Goal: Task Accomplishment & Management: Manage account settings

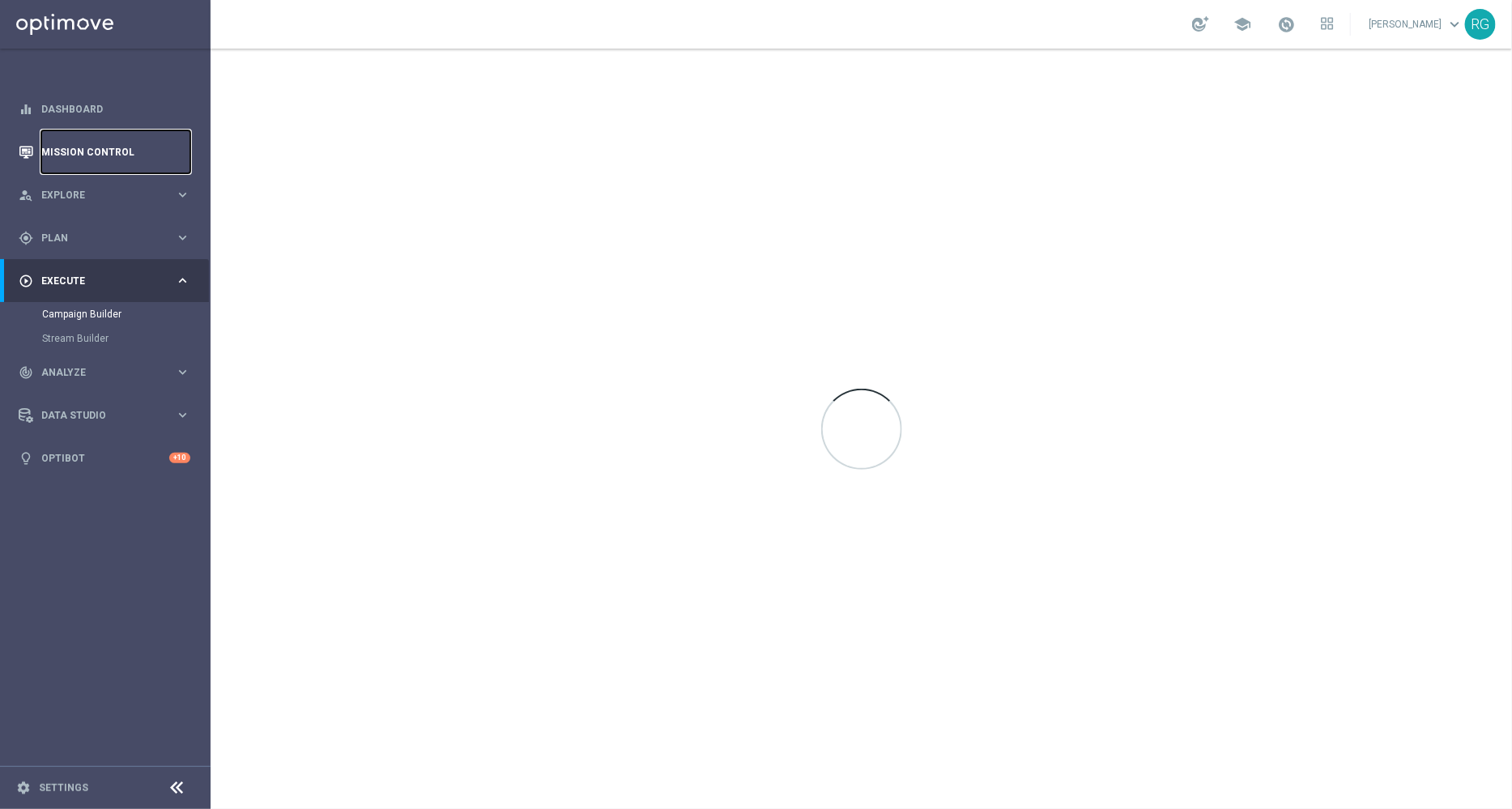
click at [73, 151] on link "Mission Control" at bounding box center [115, 151] width 149 height 43
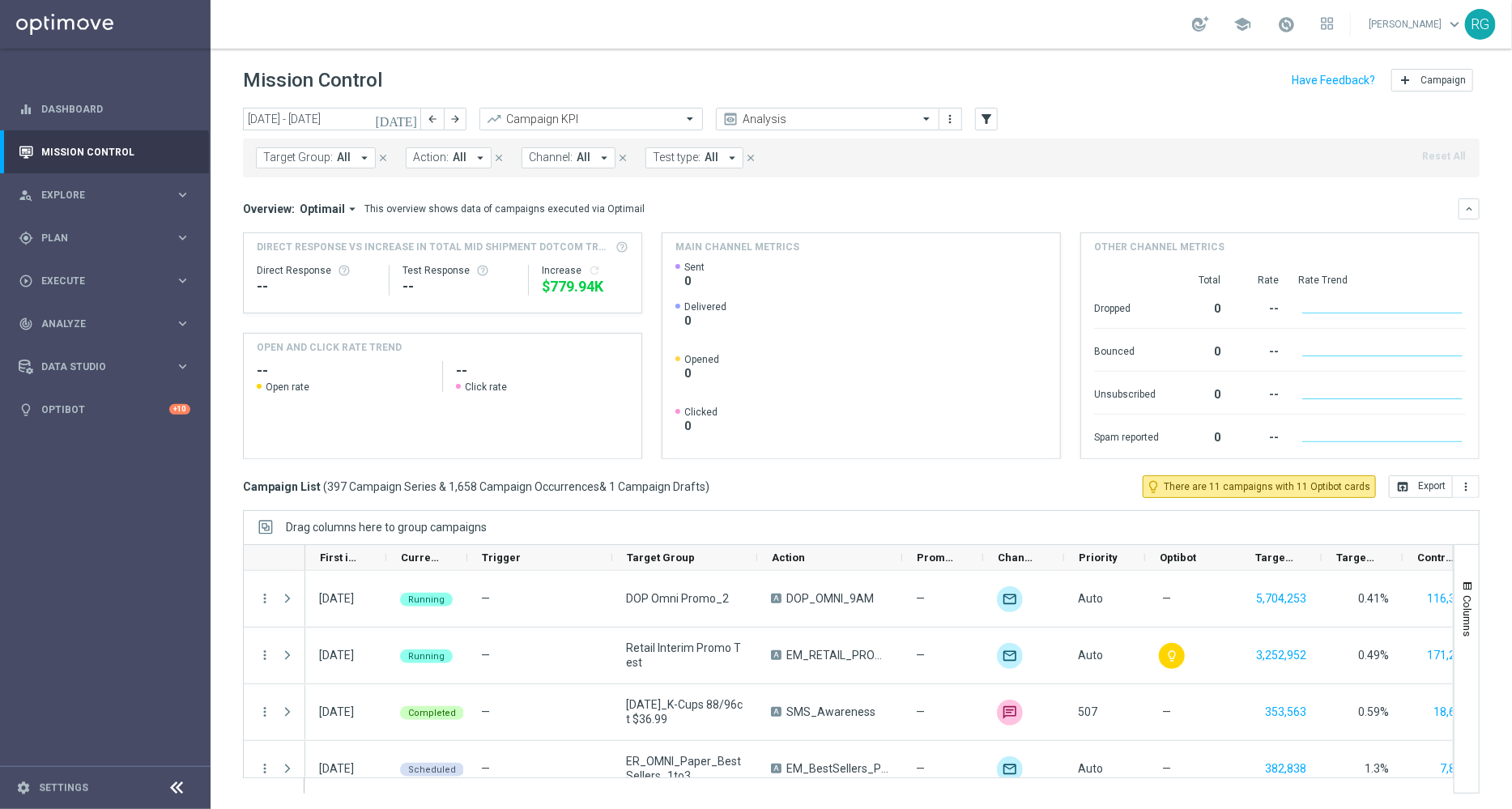
click at [416, 113] on icon "[DATE]" at bounding box center [396, 118] width 43 height 14
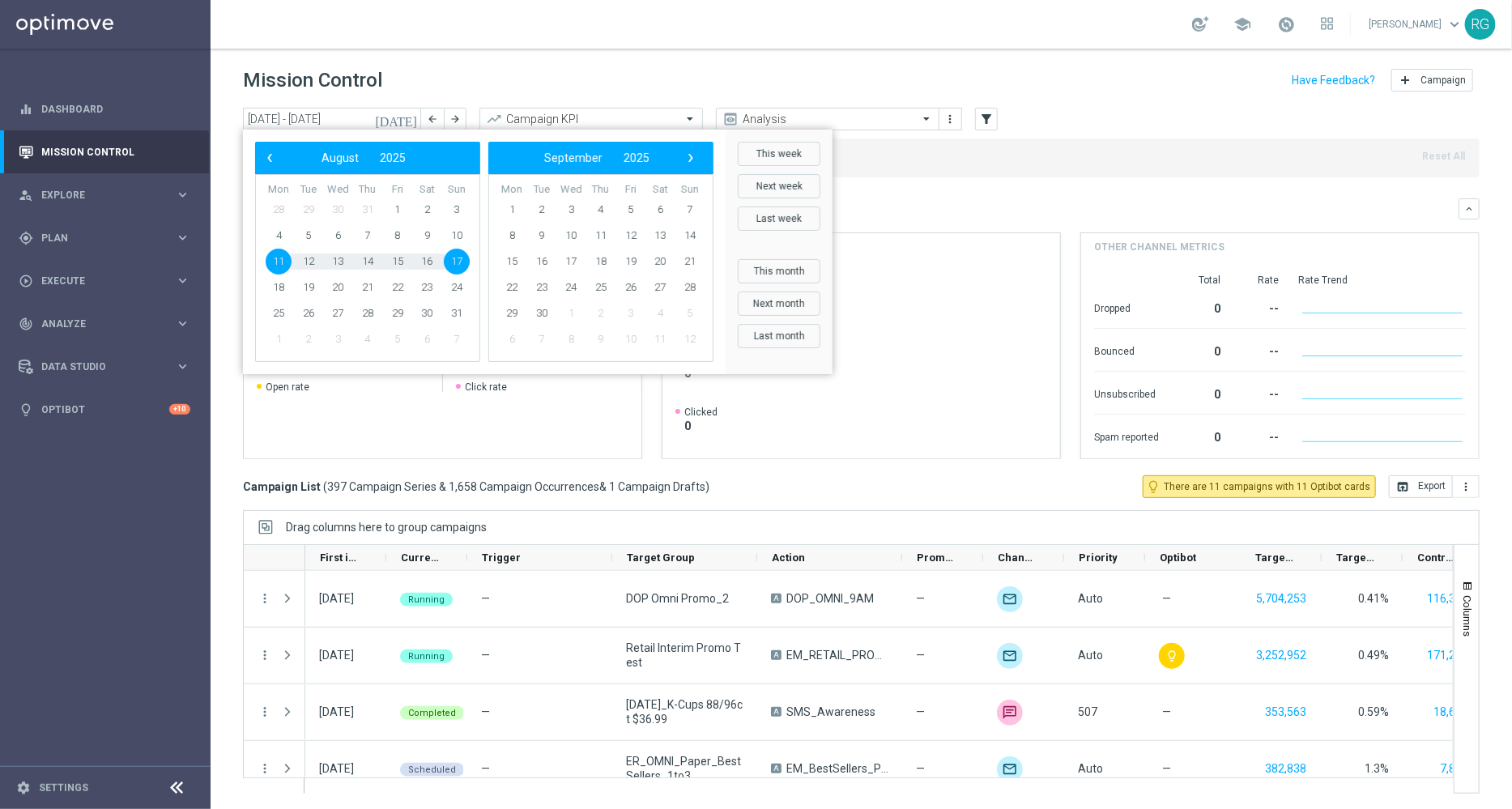
click at [555, 73] on div "Mission Control add Campaign" at bounding box center [861, 81] width 1237 height 32
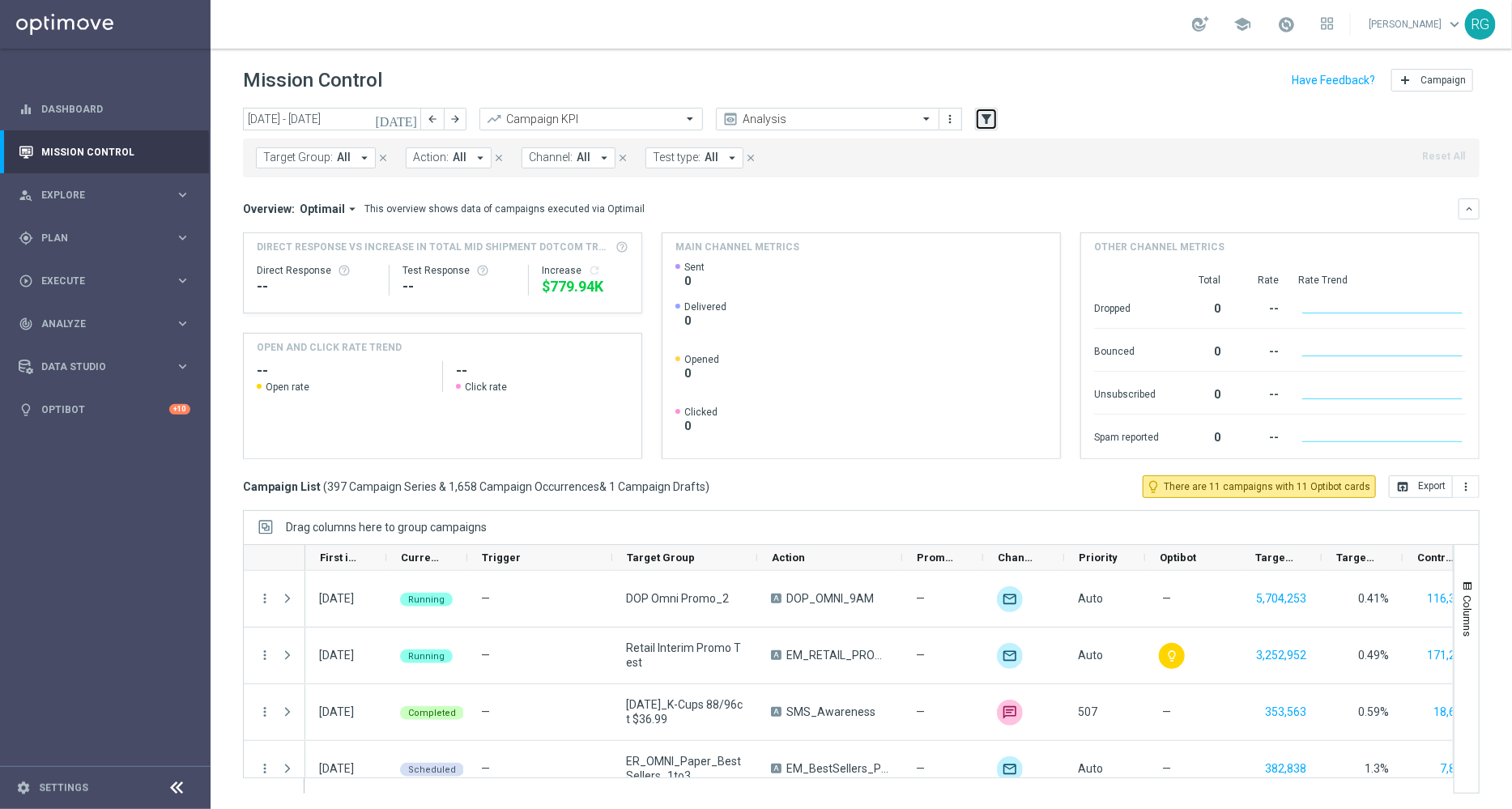
click at [985, 121] on icon "filter_alt" at bounding box center [985, 118] width 14 height 14
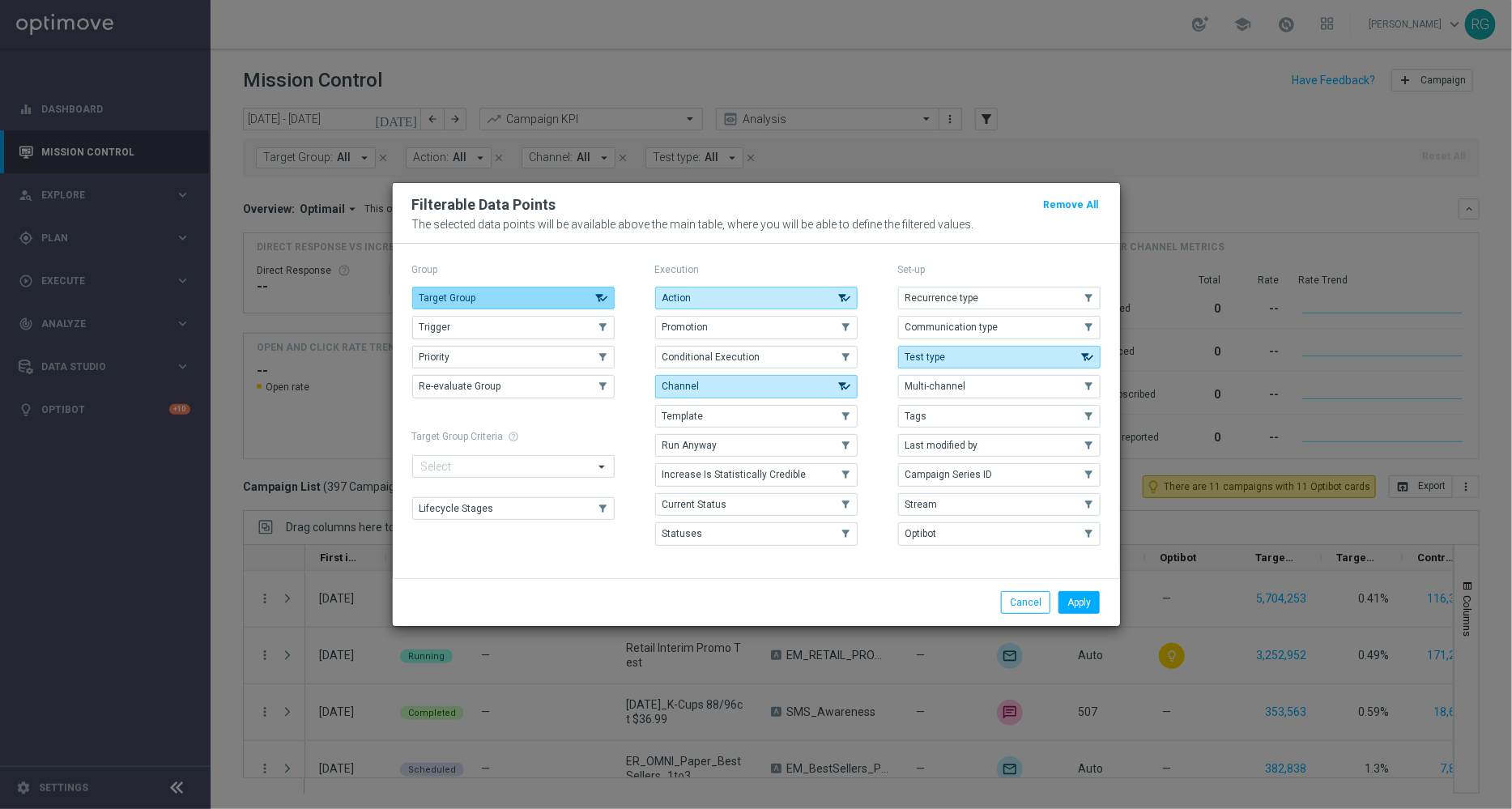
click at [578, 296] on button "Target Group" at bounding box center [513, 298] width 203 height 23
click at [723, 289] on button "Action" at bounding box center [756, 298] width 203 height 23
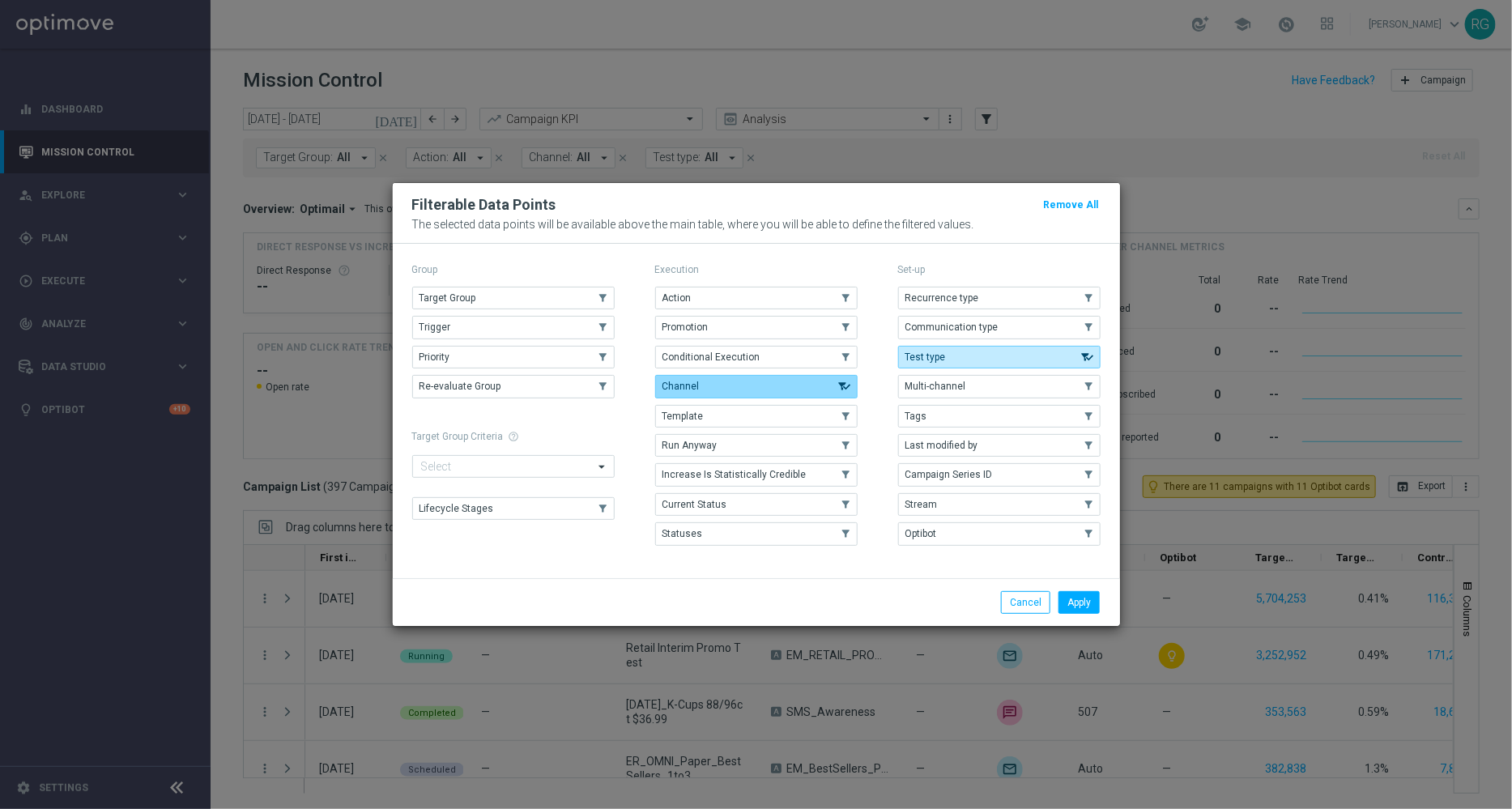
click at [738, 387] on button "Channel" at bounding box center [756, 385] width 203 height 23
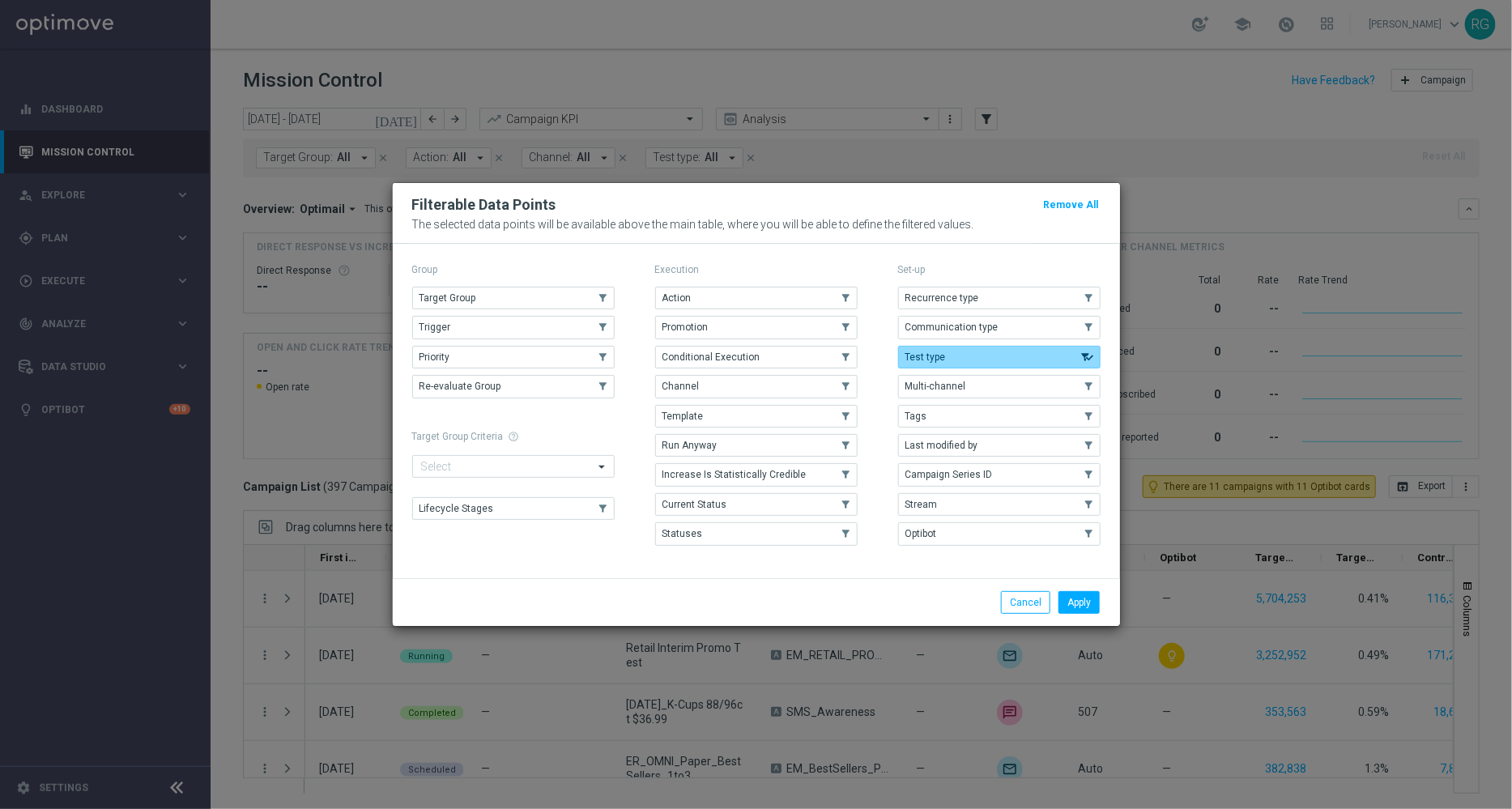
click at [955, 360] on button "Test type" at bounding box center [999, 356] width 203 height 23
click at [928, 416] on button "Tags" at bounding box center [999, 415] width 203 height 23
click at [1085, 596] on button "Apply" at bounding box center [1079, 602] width 41 height 23
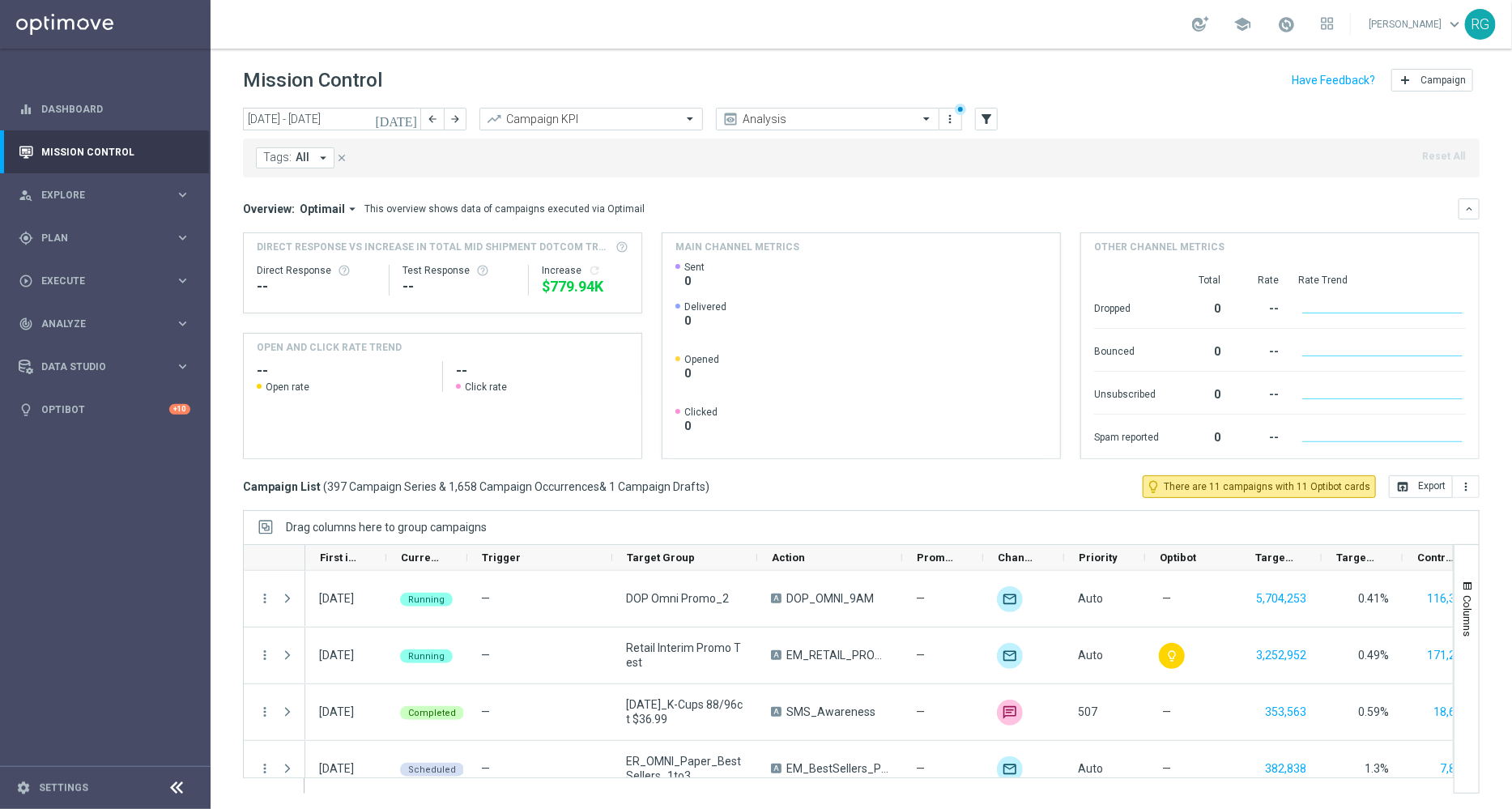
click at [319, 155] on icon "arrow_drop_down" at bounding box center [323, 158] width 14 height 14
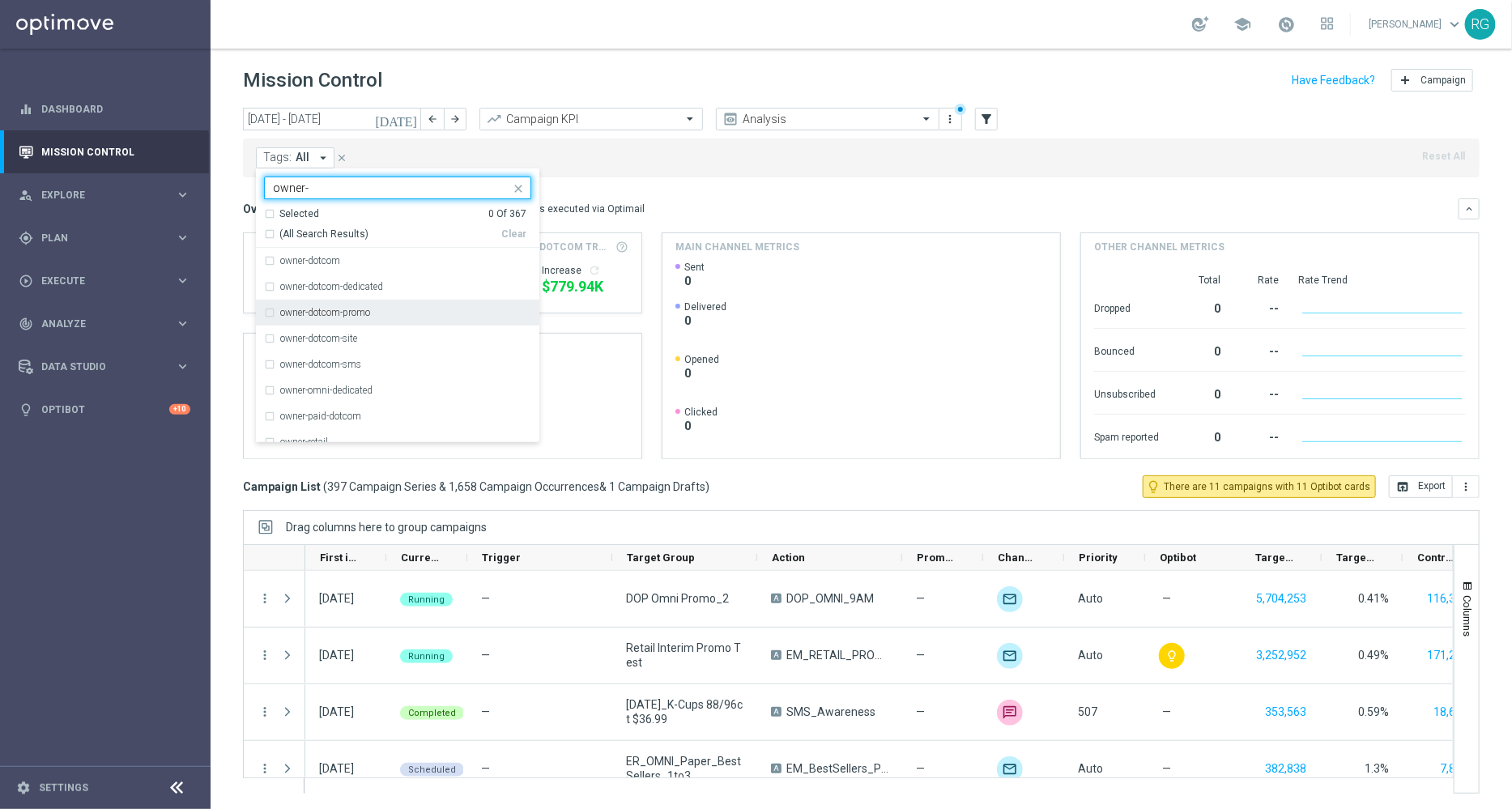
click at [300, 321] on div "owner-dotcom-promo" at bounding box center [397, 312] width 267 height 26
type input "owner-"
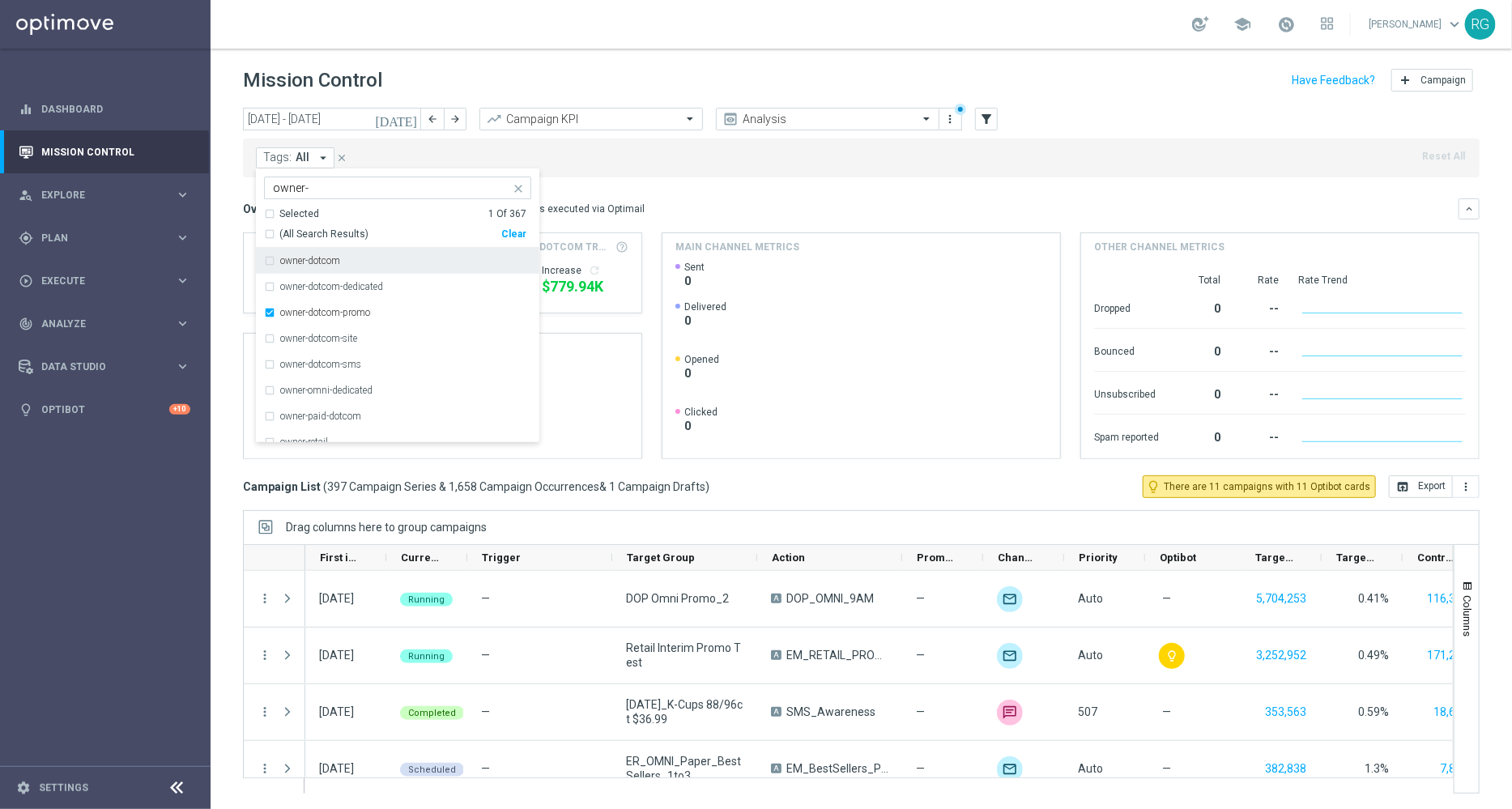
click at [753, 211] on div "Overview: Optimail arrow_drop_down This overview shows data of campaigns execut…" at bounding box center [850, 209] width 1216 height 14
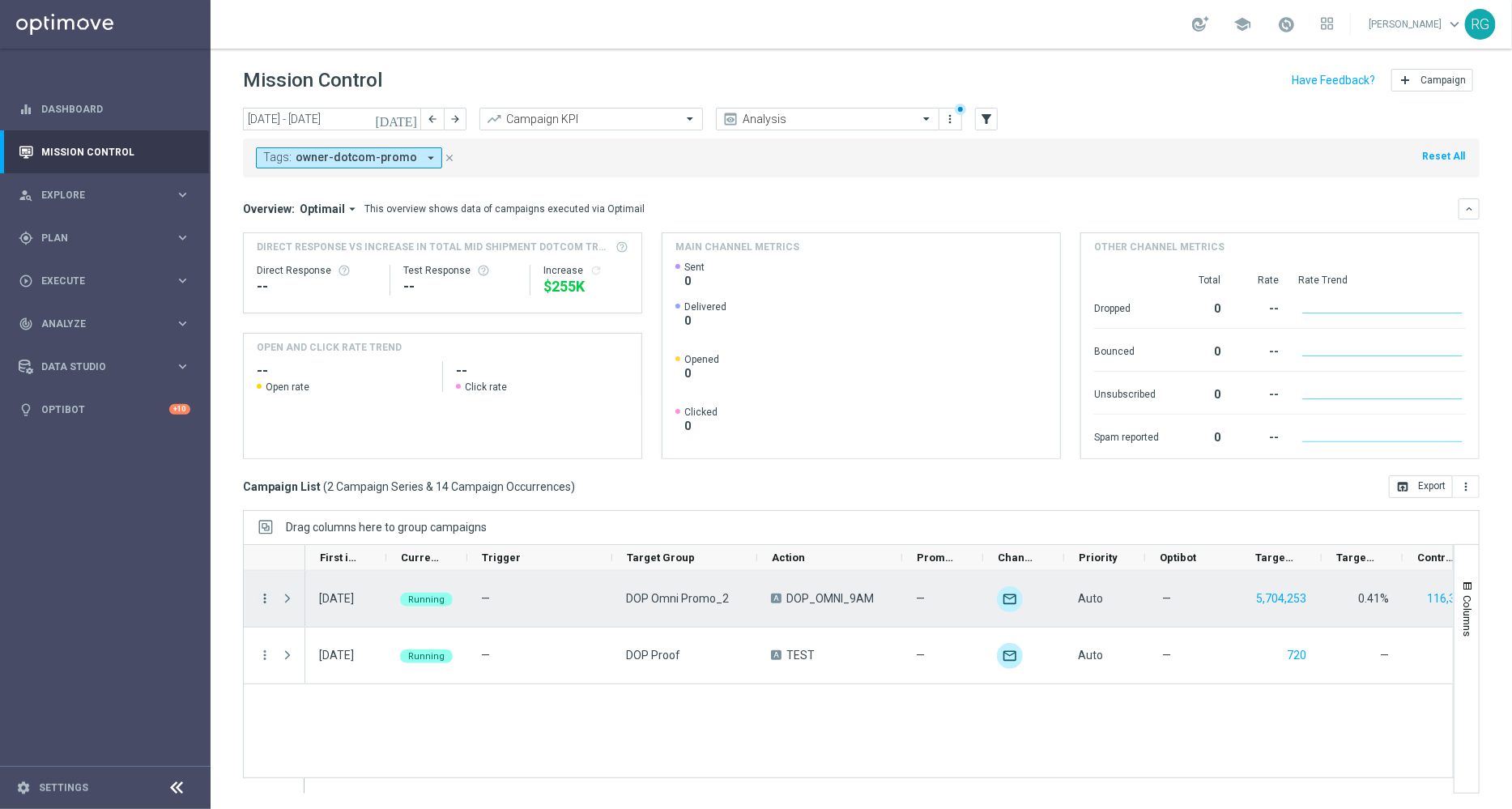
click at [267, 600] on icon "more_vert" at bounding box center [265, 598] width 14 height 14
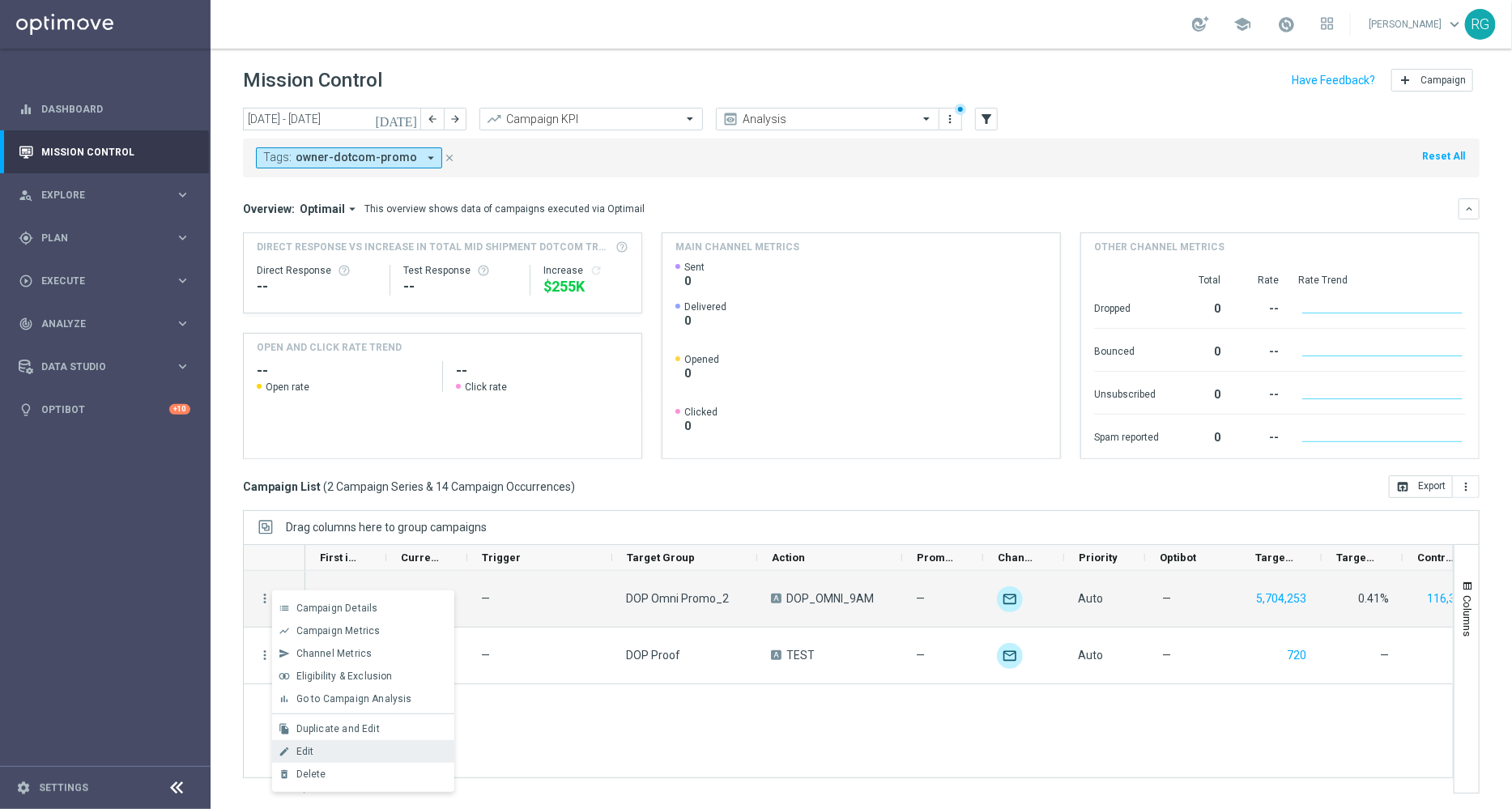
click at [324, 756] on div "edit Edit" at bounding box center [363, 751] width 182 height 23
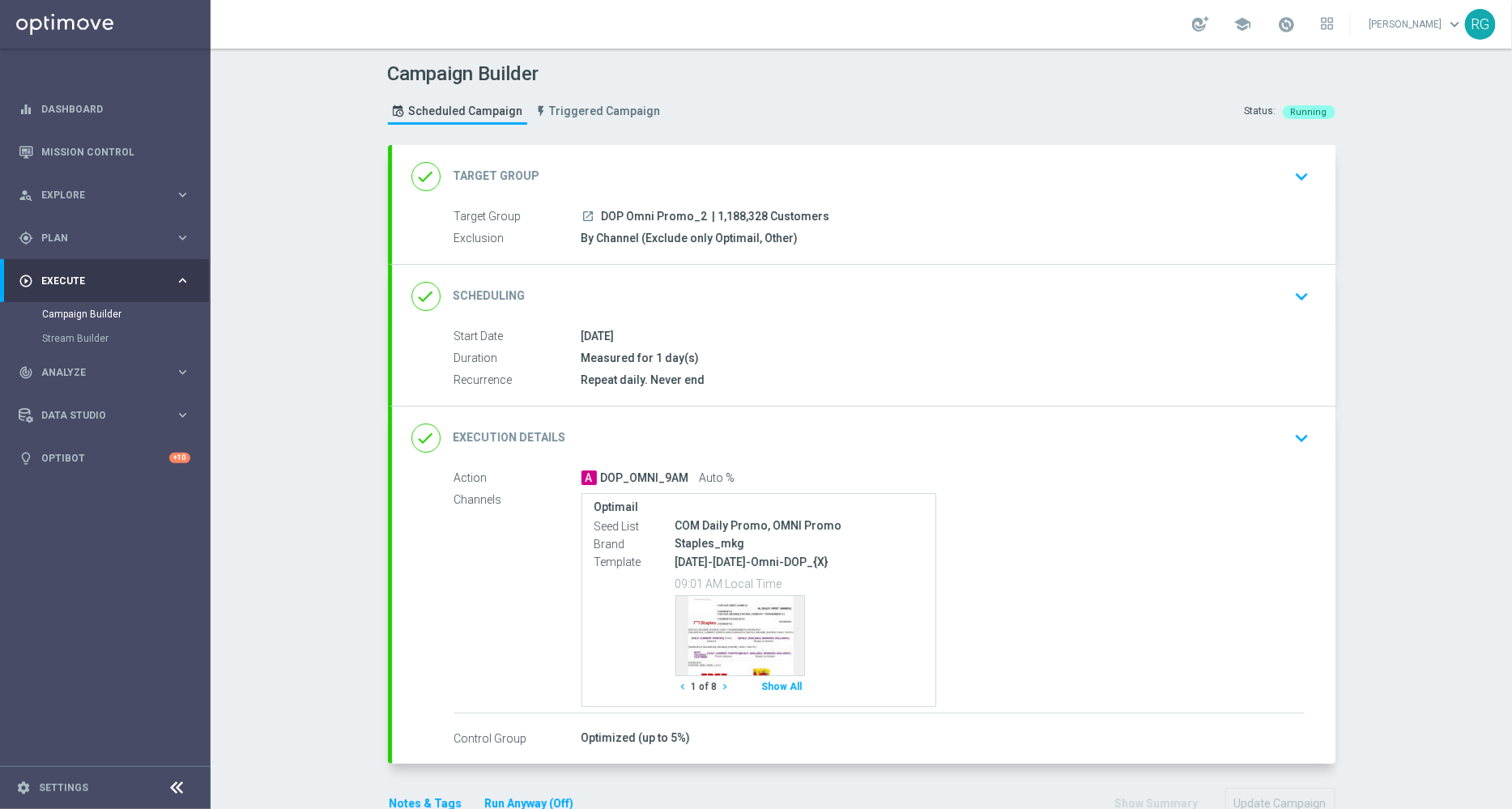
click at [1293, 430] on icon "keyboard_arrow_down" at bounding box center [1302, 438] width 24 height 24
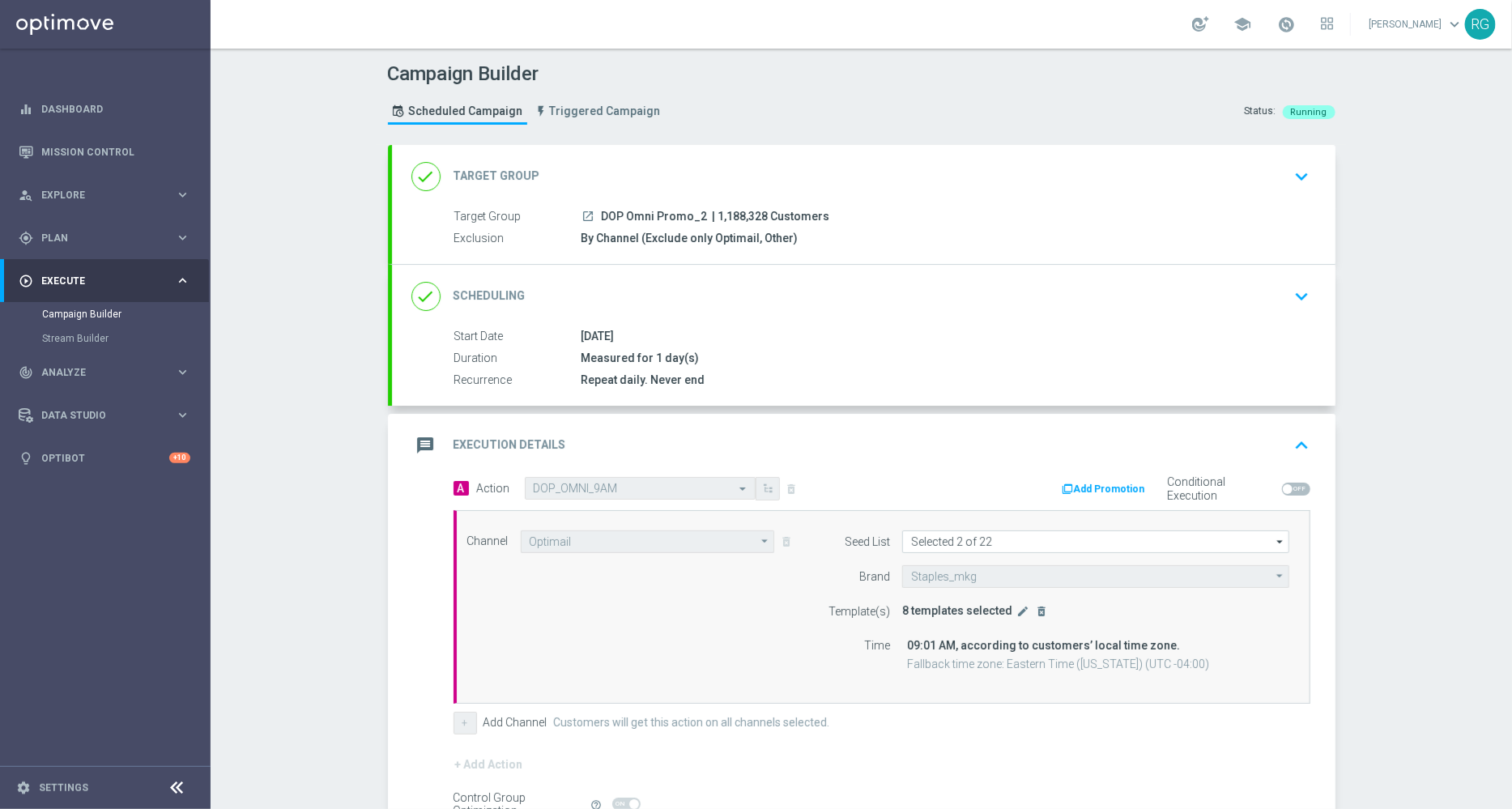
scroll to position [178, 0]
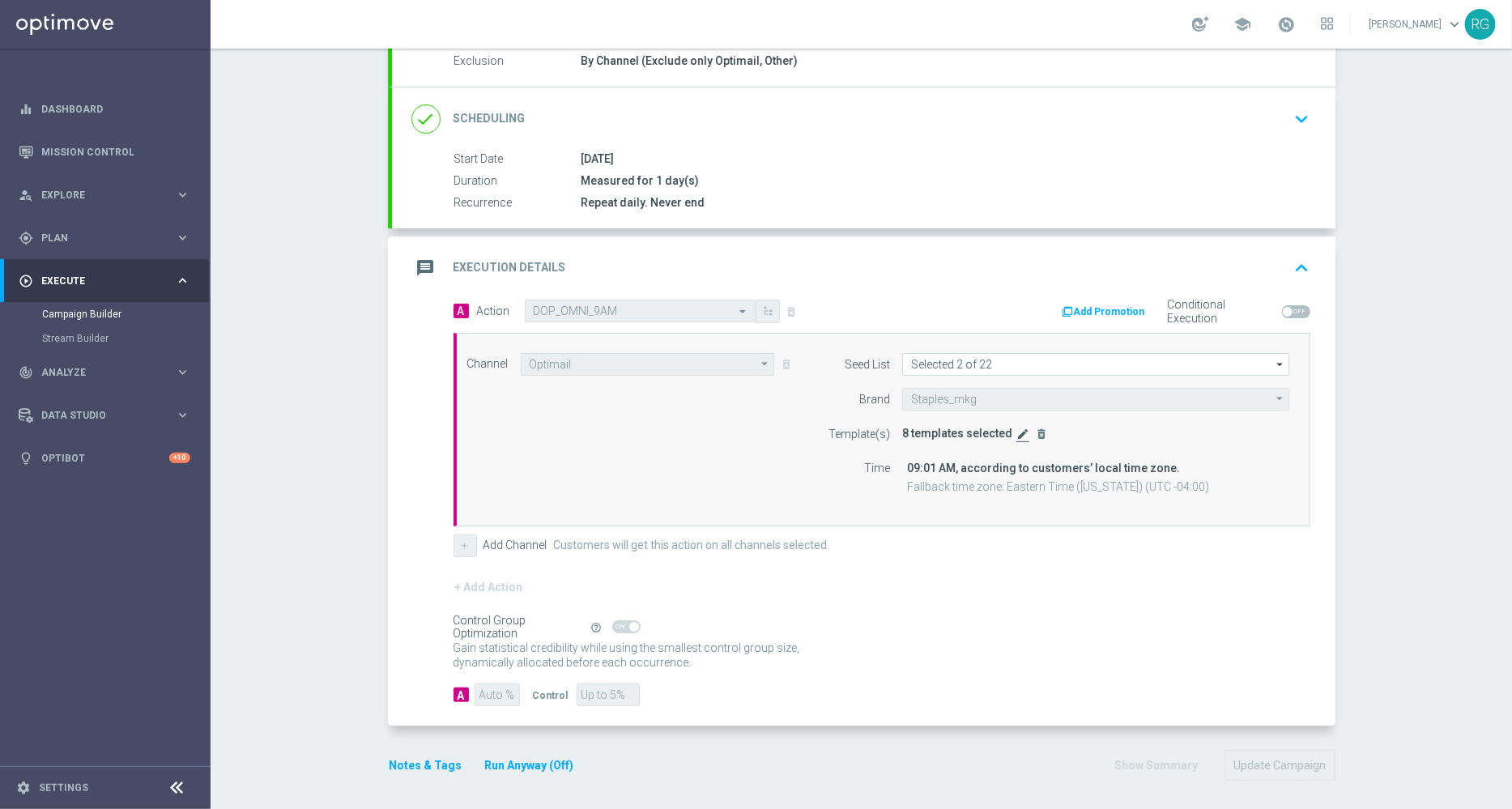
click at [1016, 436] on icon "edit" at bounding box center [1023, 434] width 13 height 13
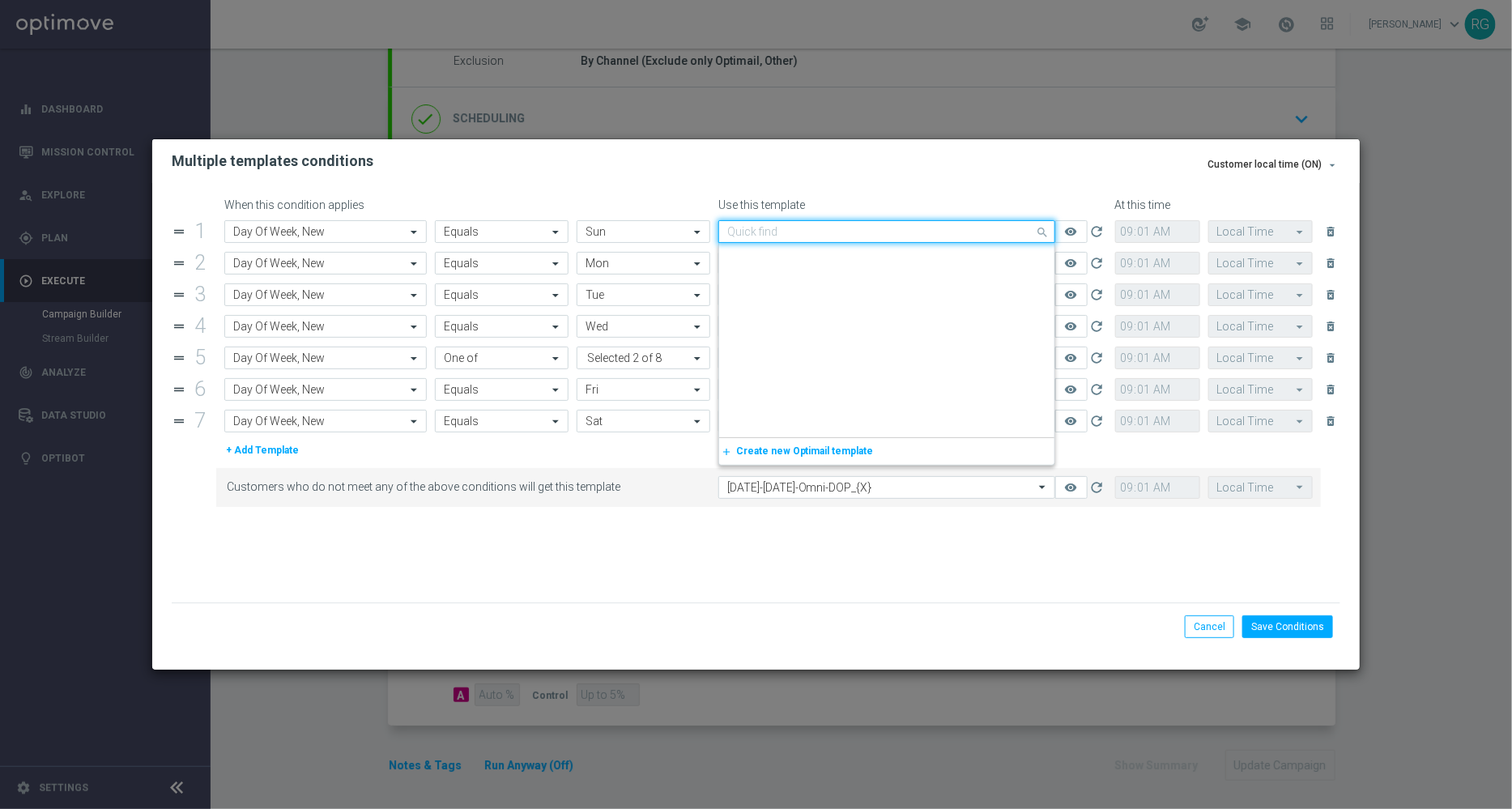
click at [812, 235] on input "text" at bounding box center [871, 232] width 287 height 13
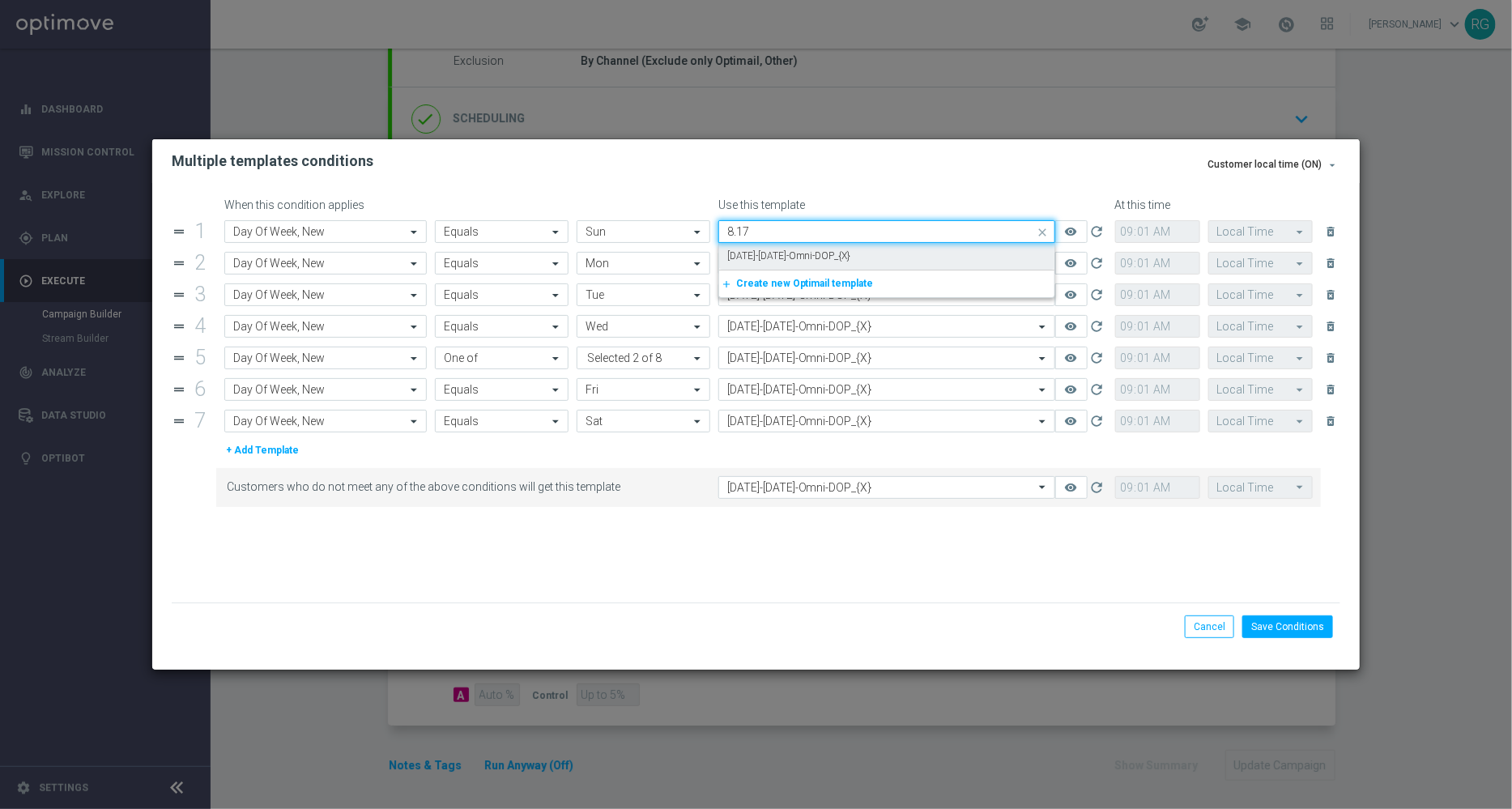
click at [806, 257] on label "[DATE]-[DATE]-Omni-DOP_{X}" at bounding box center [789, 256] width 123 height 13
type input "8.17"
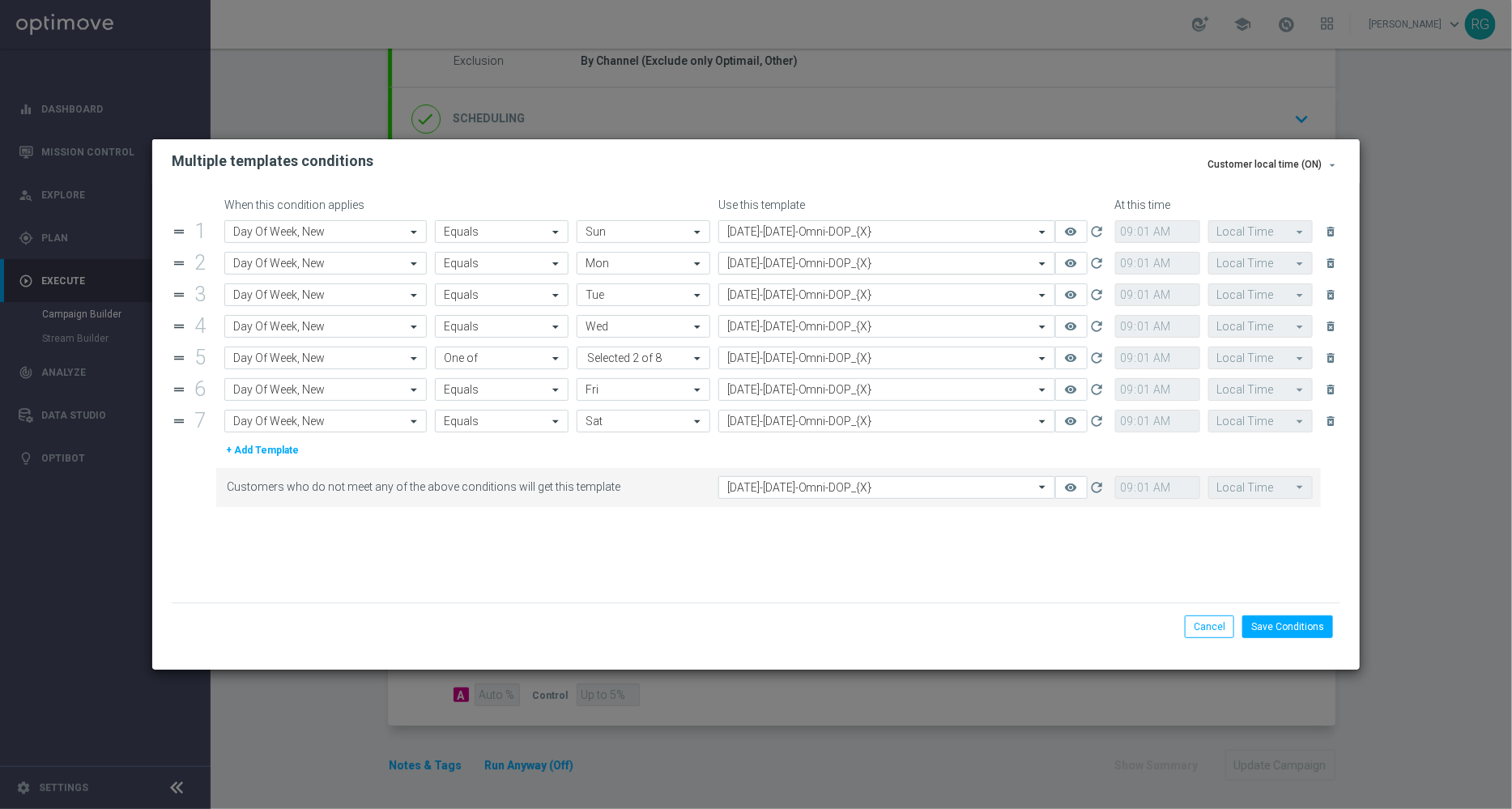
click at [745, 269] on input "text" at bounding box center [871, 264] width 287 height 13
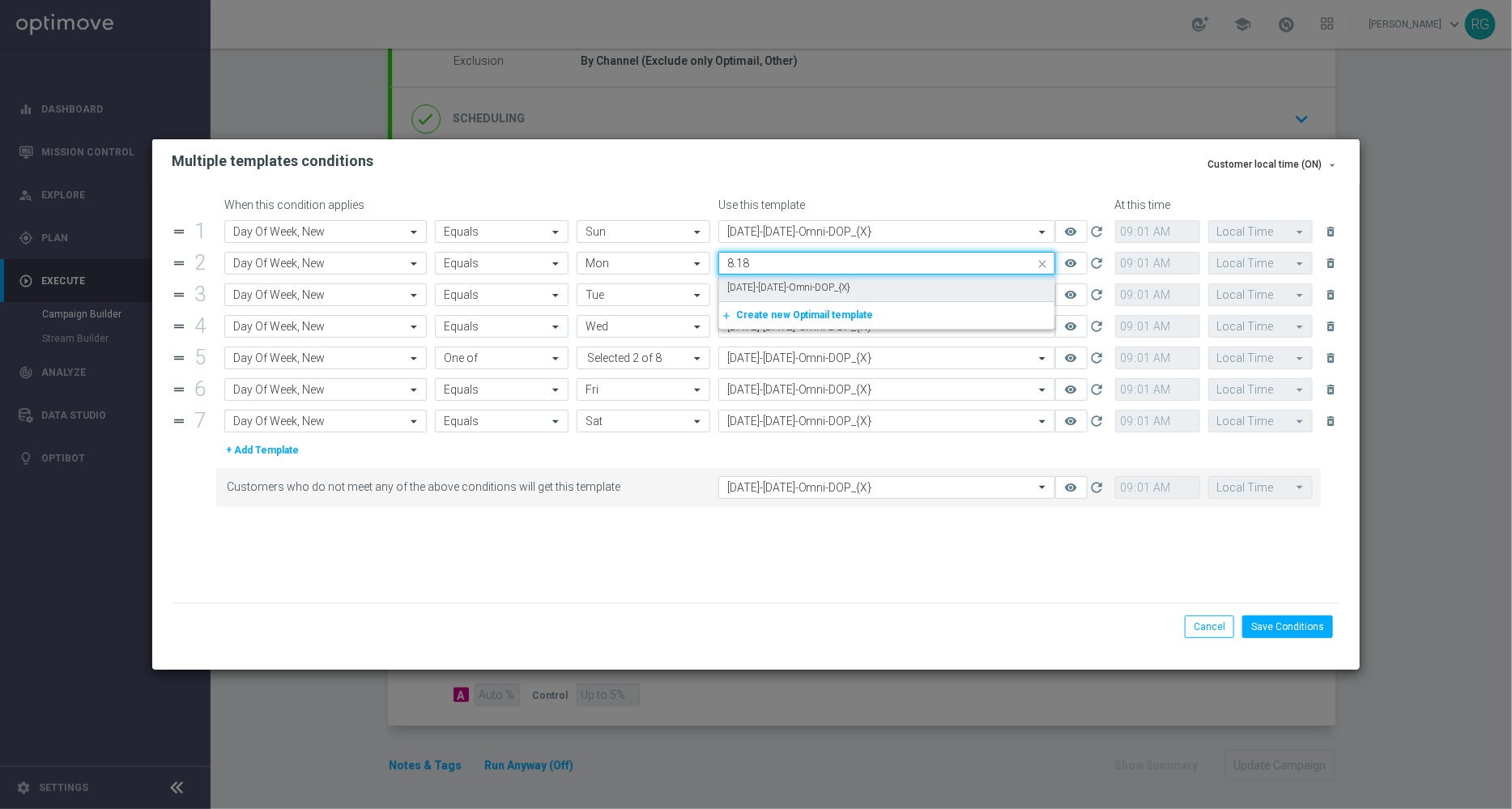
click at [745, 279] on div "[DATE]-[DATE]-Omni-DOP_{X}" at bounding box center [887, 288] width 319 height 27
type input "8.18"
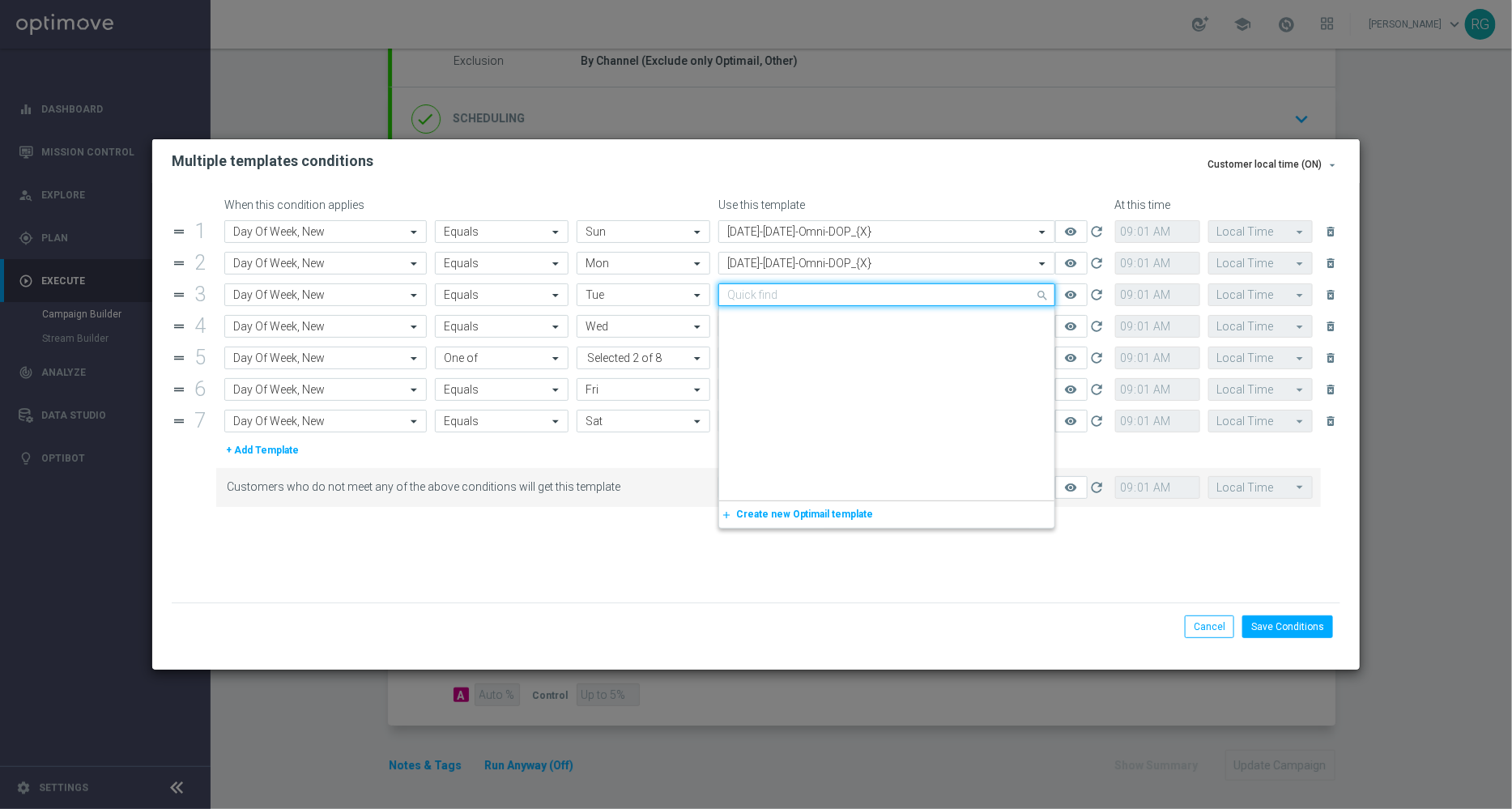
click at [733, 292] on input "text" at bounding box center [871, 295] width 287 height 13
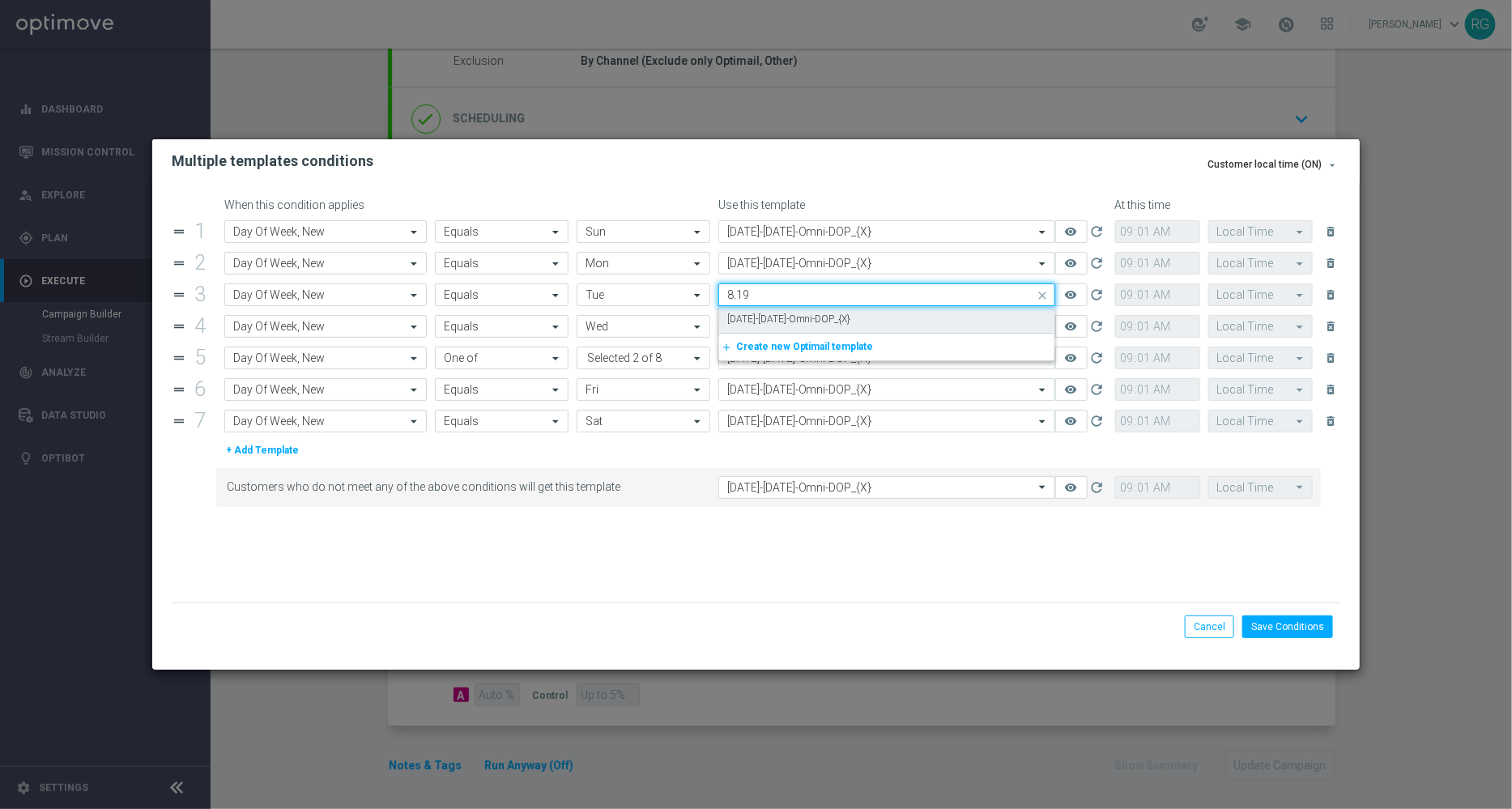
click at [738, 314] on label "[DATE]-[DATE]-Omni-DOP_{X}" at bounding box center [789, 319] width 123 height 13
type input "8.19"
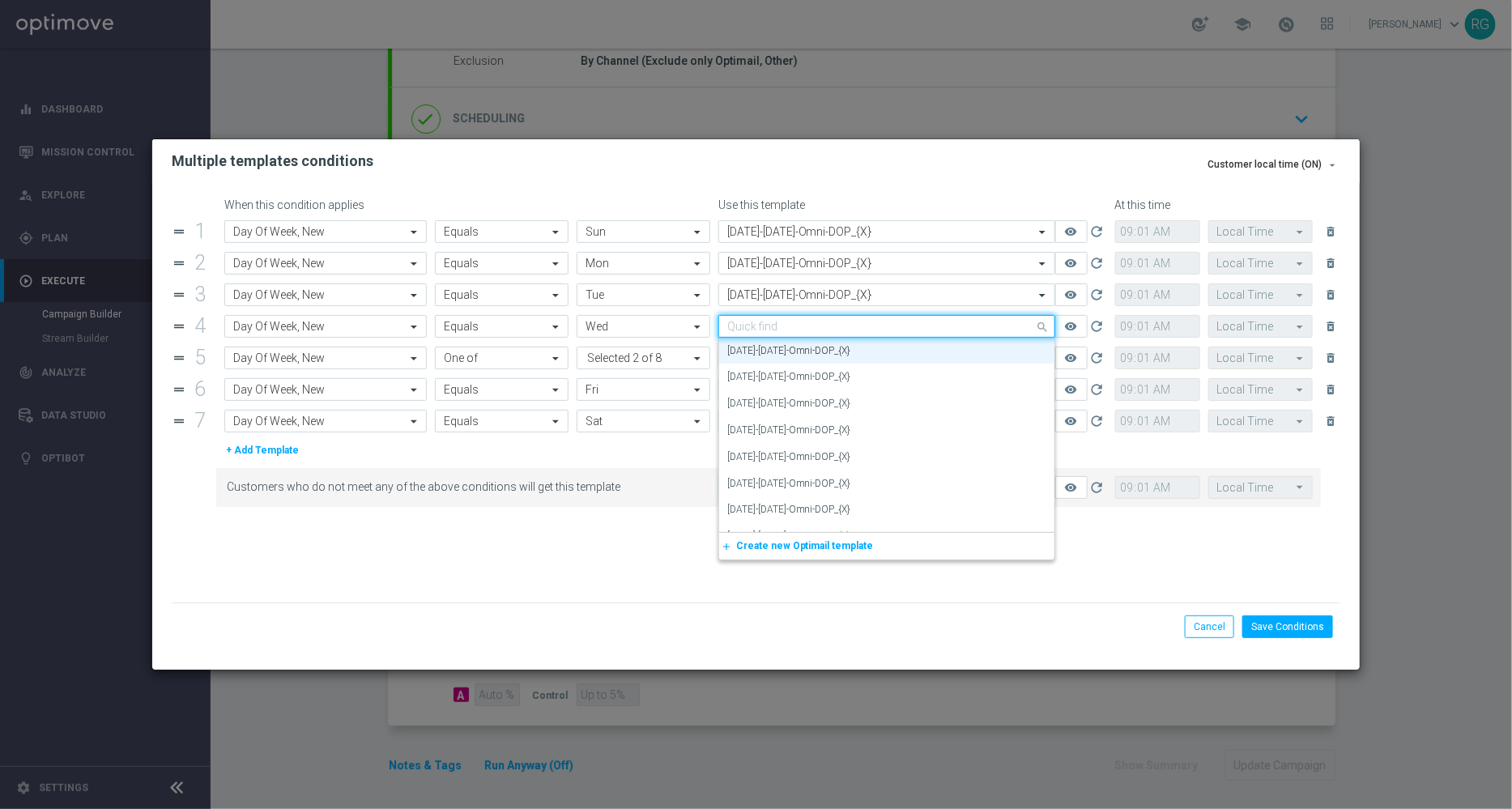
click at [735, 326] on input "text" at bounding box center [871, 326] width 287 height 13
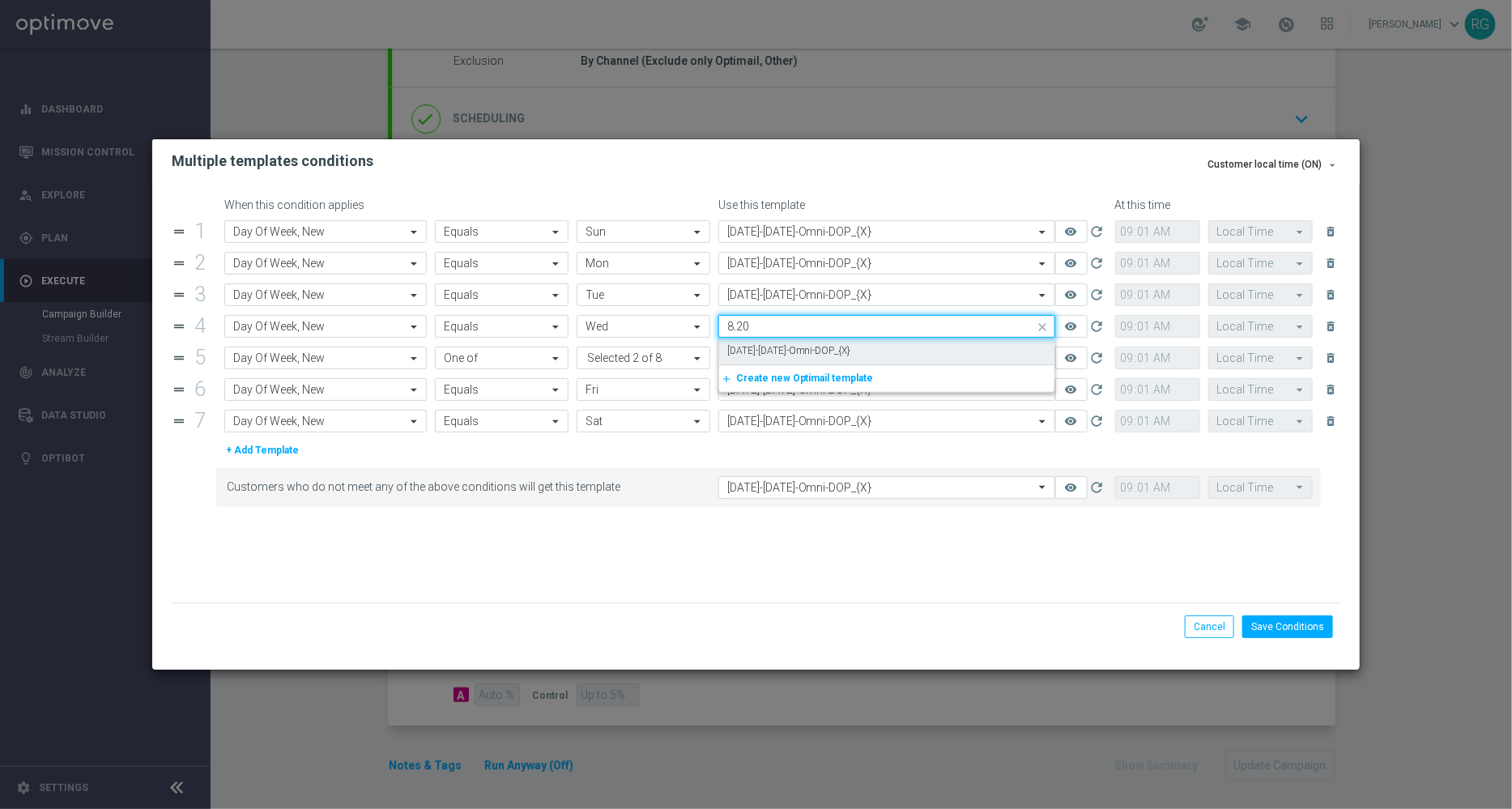
click at [744, 353] on label "[DATE]-[DATE]-Omni-DOP_{X}" at bounding box center [789, 350] width 123 height 13
type input "8.20"
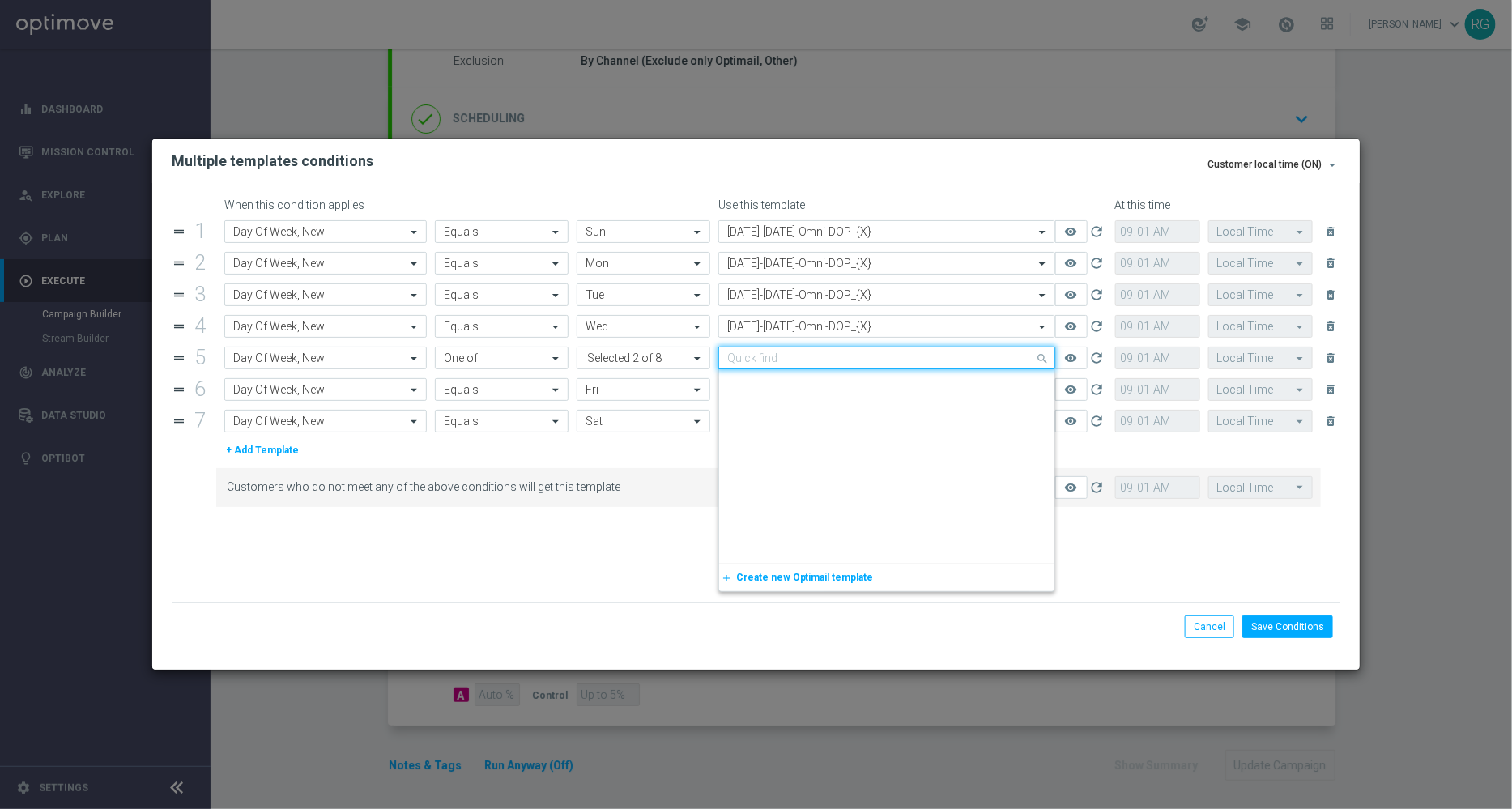
scroll to position [7319, 0]
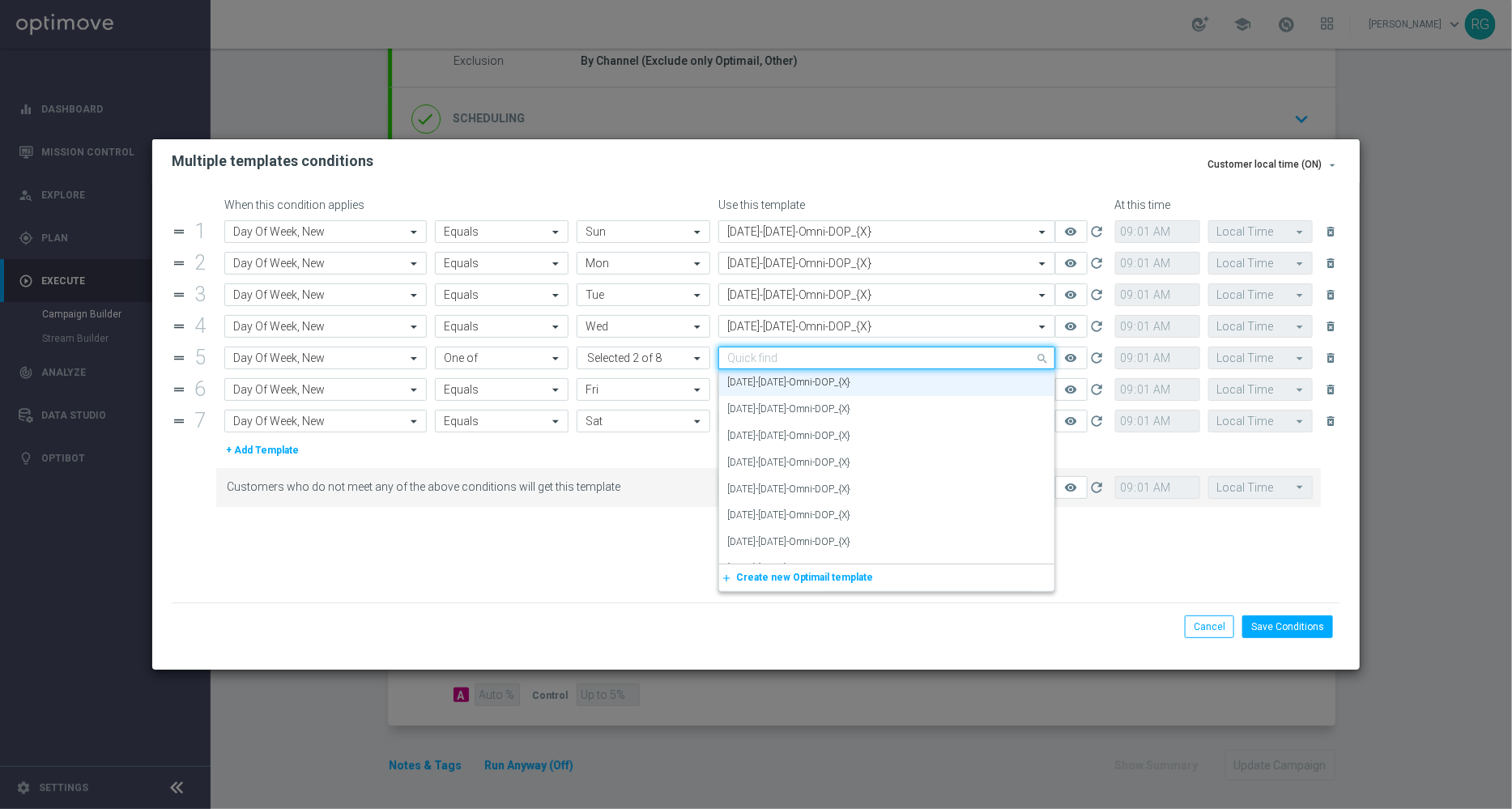
click at [757, 359] on input "text" at bounding box center [871, 358] width 287 height 13
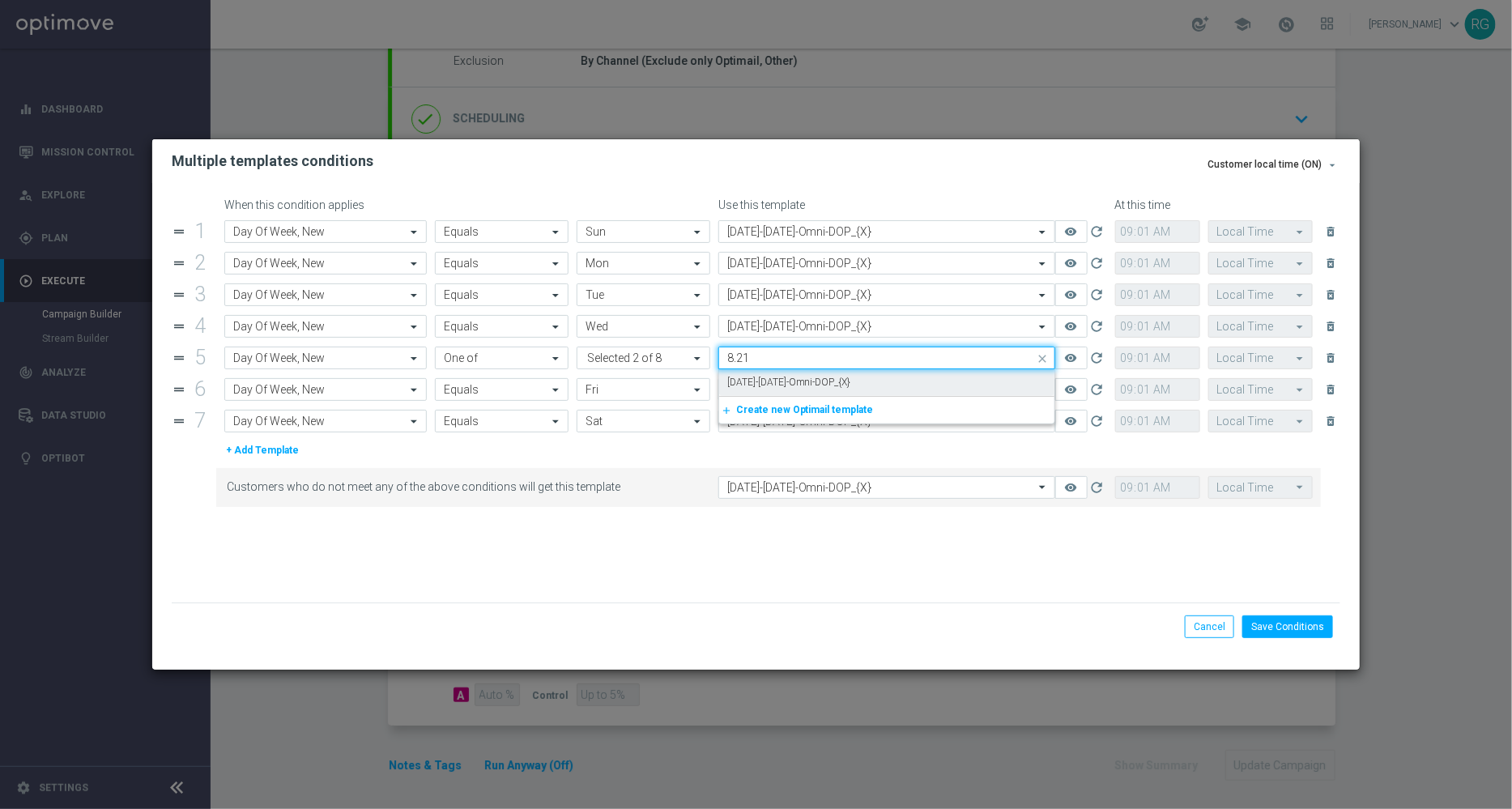
click at [757, 375] on label "[DATE]-[DATE]-Omni-DOP_{X}" at bounding box center [789, 382] width 123 height 13
type input "8.21"
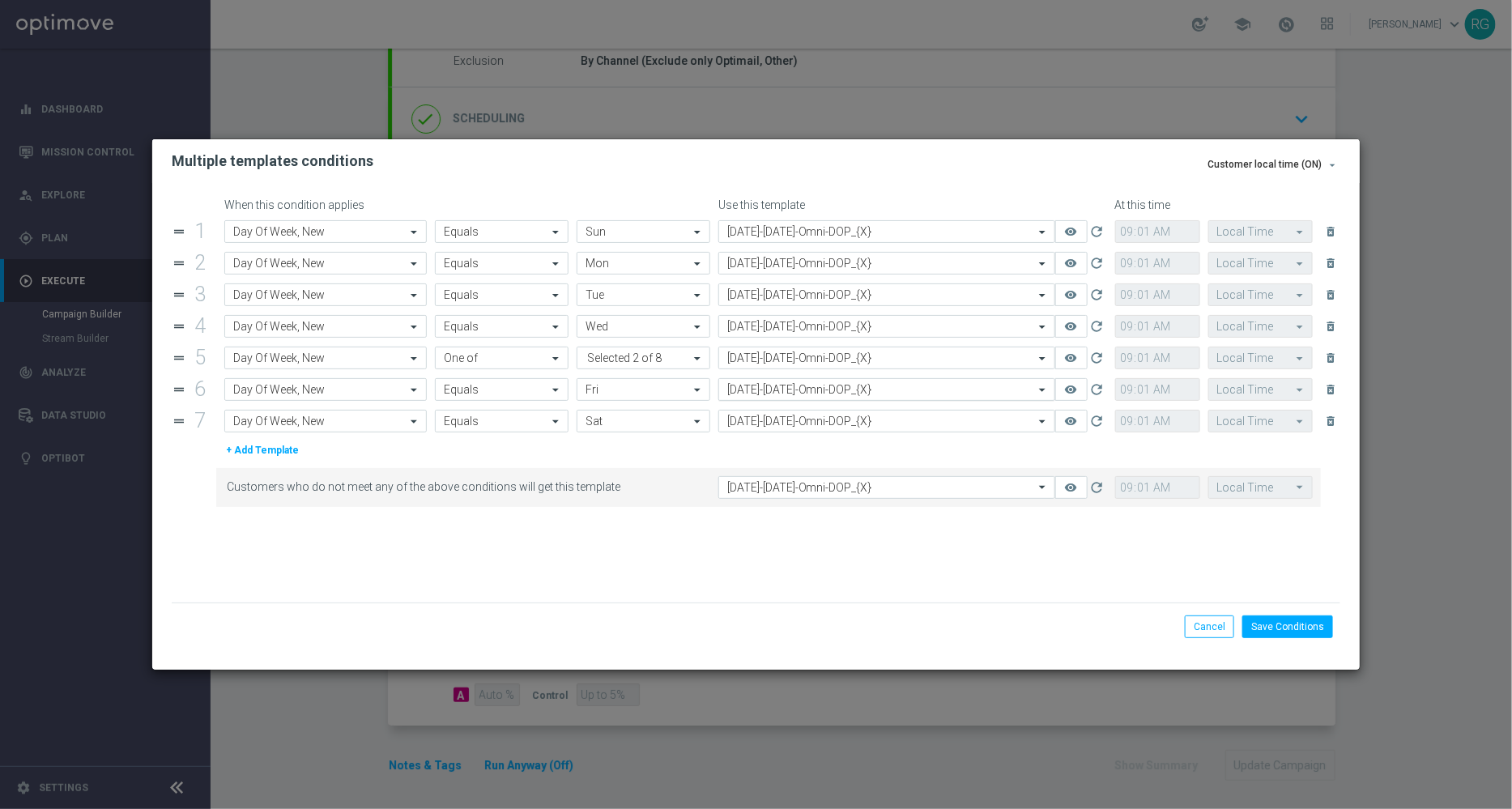
click at [752, 393] on input "text" at bounding box center [871, 389] width 287 height 13
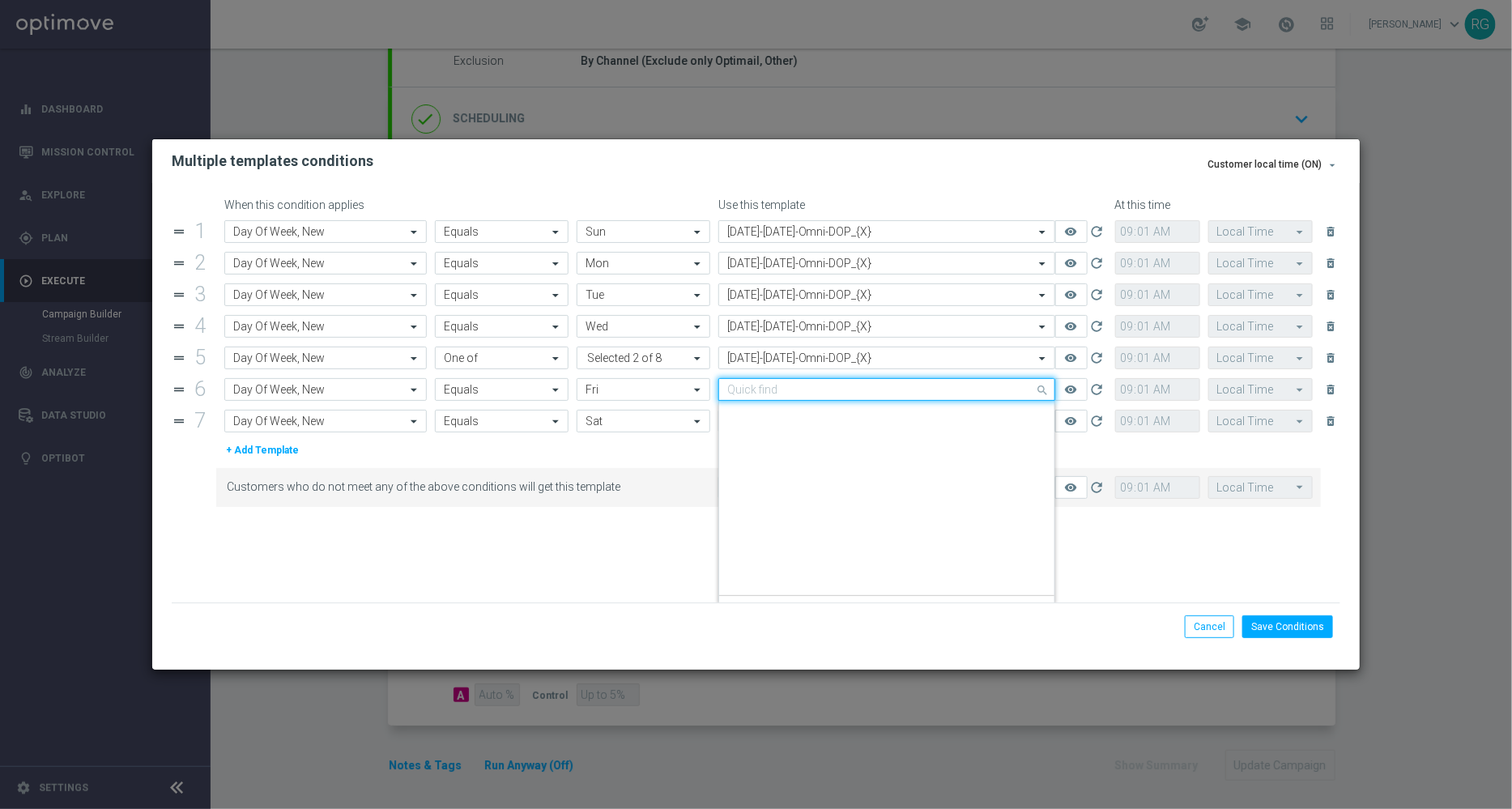
scroll to position [7346, 0]
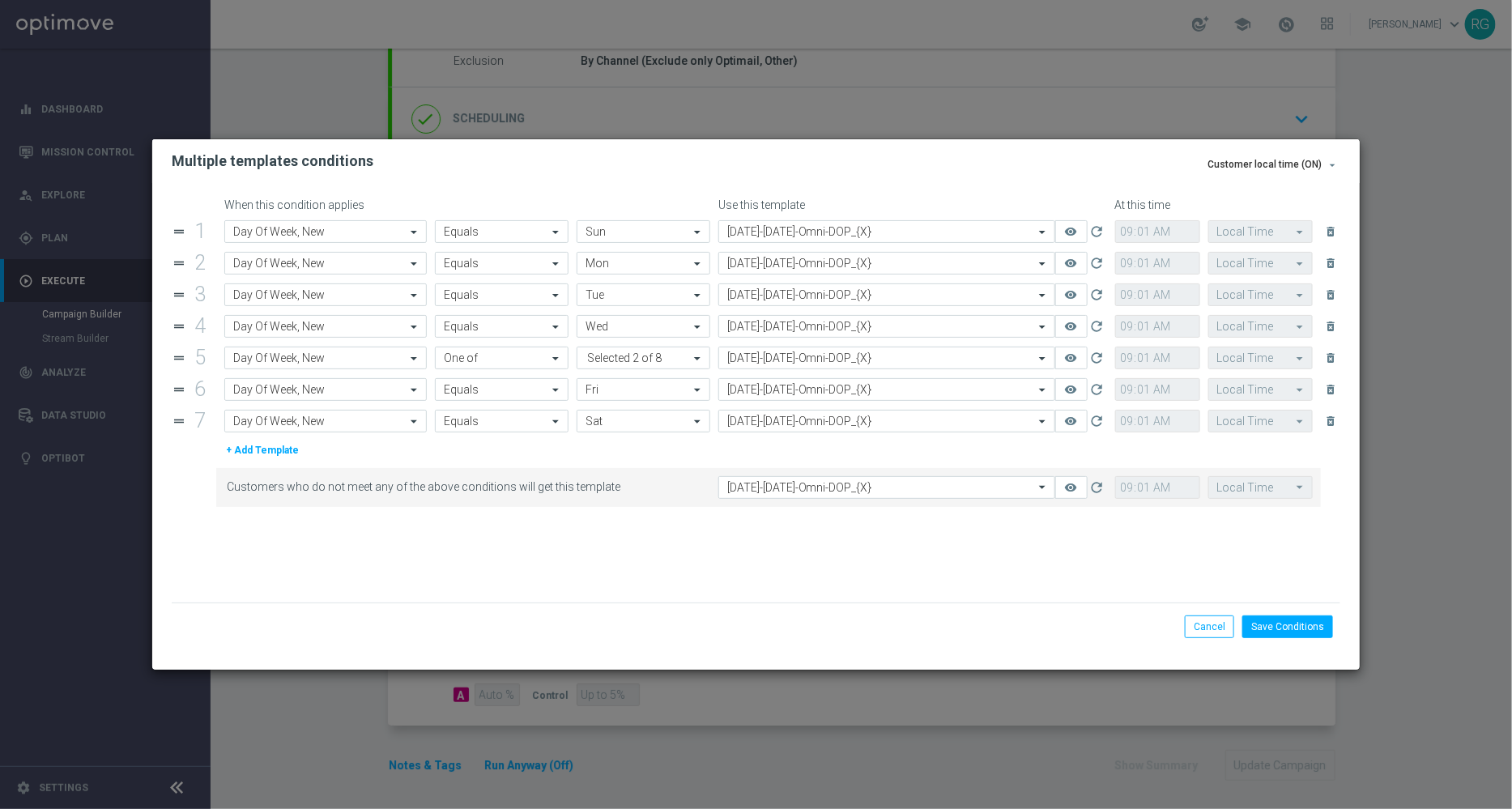
click at [639, 548] on form "When this condition applies Use this template At this time drag_handle 1 Attrib…" at bounding box center [757, 400] width 1170 height 404
click at [1316, 629] on button "Save Conditions" at bounding box center [1288, 626] width 91 height 23
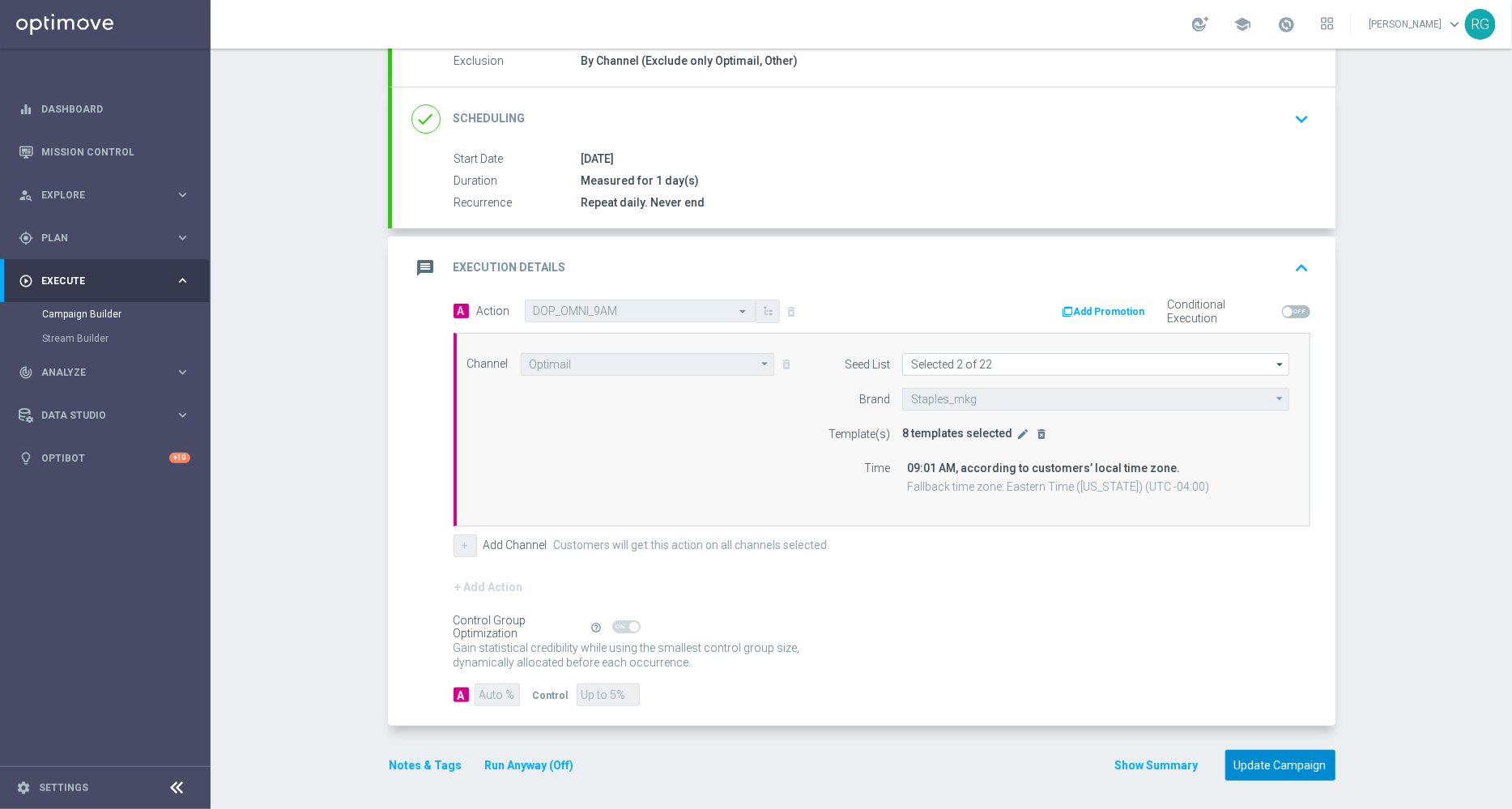
click at [1280, 763] on button "Update Campaign" at bounding box center [1280, 766] width 110 height 32
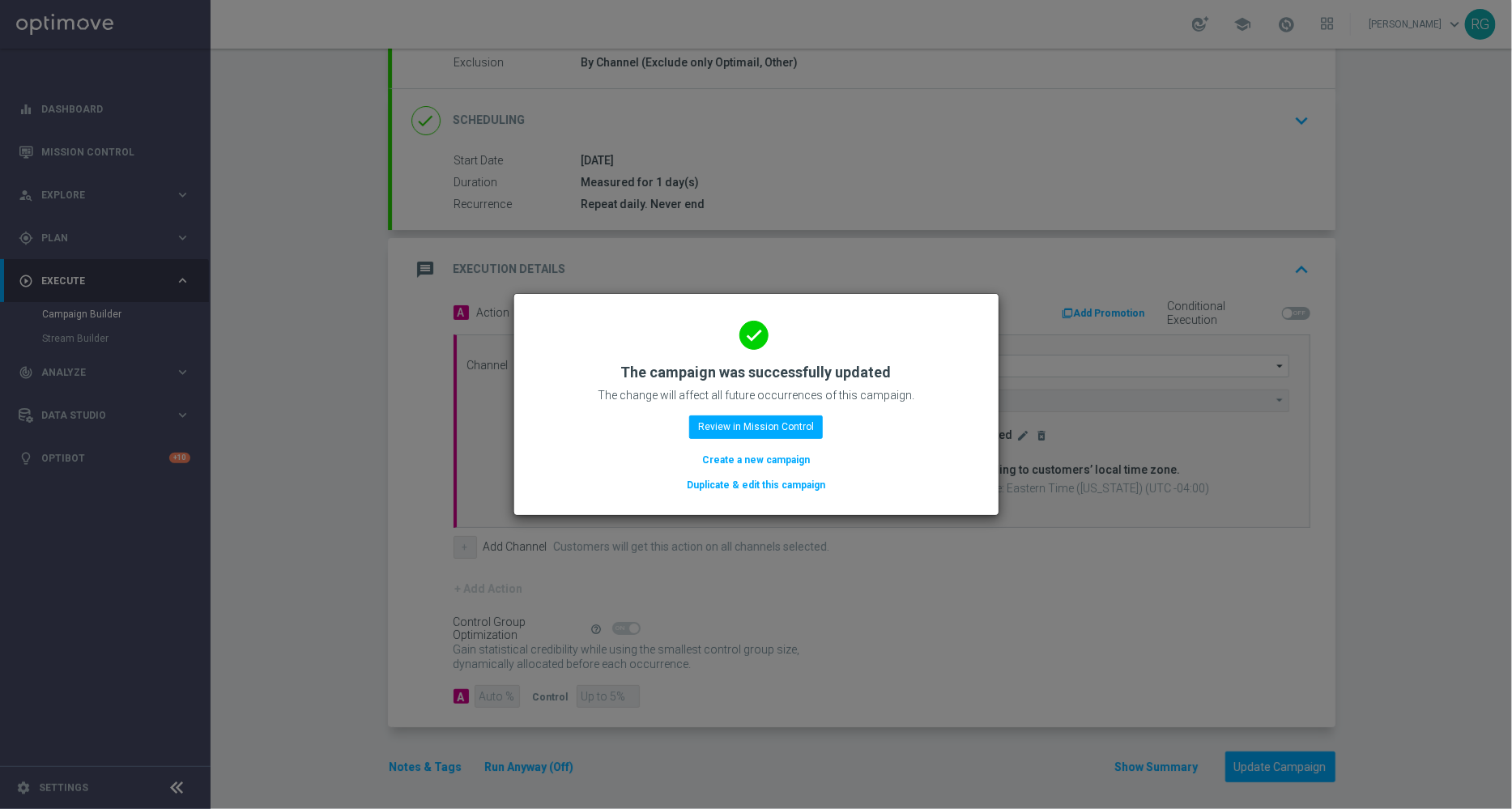
scroll to position [178, 0]
click at [775, 420] on button "Review in Mission Control" at bounding box center [756, 426] width 134 height 23
